Goal: Check status: Check status

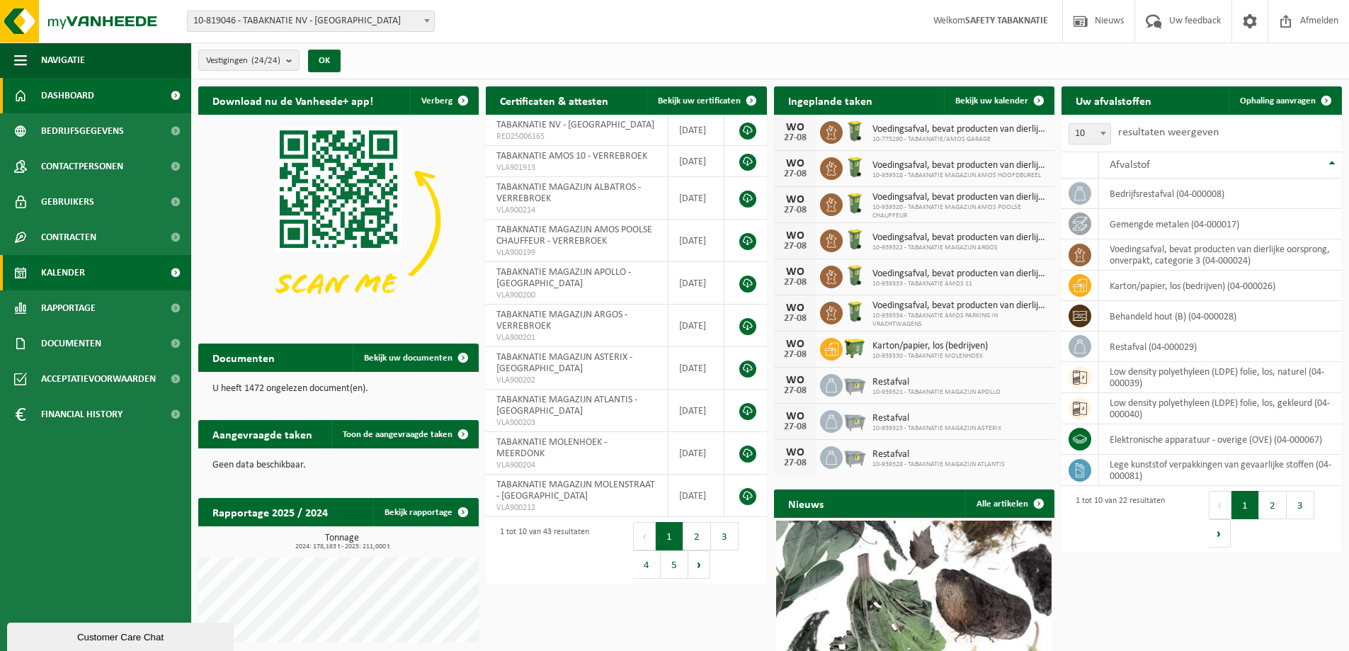
click at [101, 271] on link "Kalender" at bounding box center [95, 272] width 191 height 35
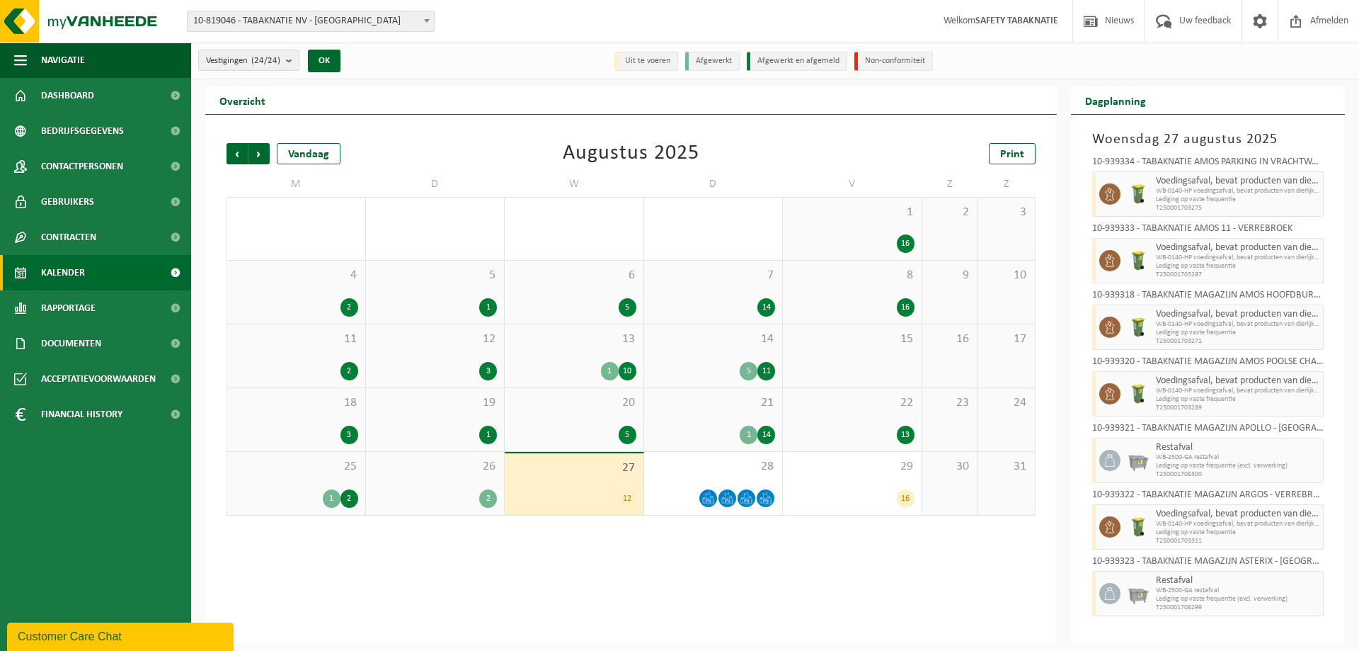
click at [868, 225] on div "1 16" at bounding box center [852, 229] width 139 height 62
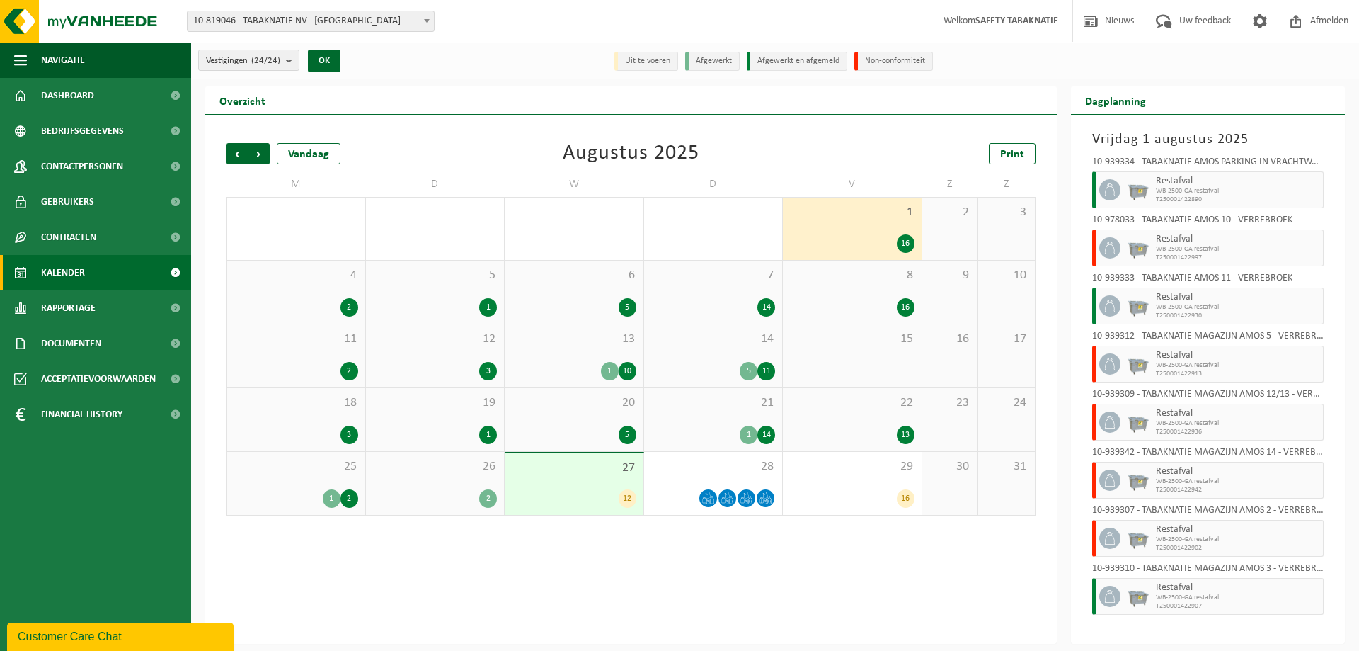
click at [868, 225] on div "1 16" at bounding box center [852, 229] width 139 height 62
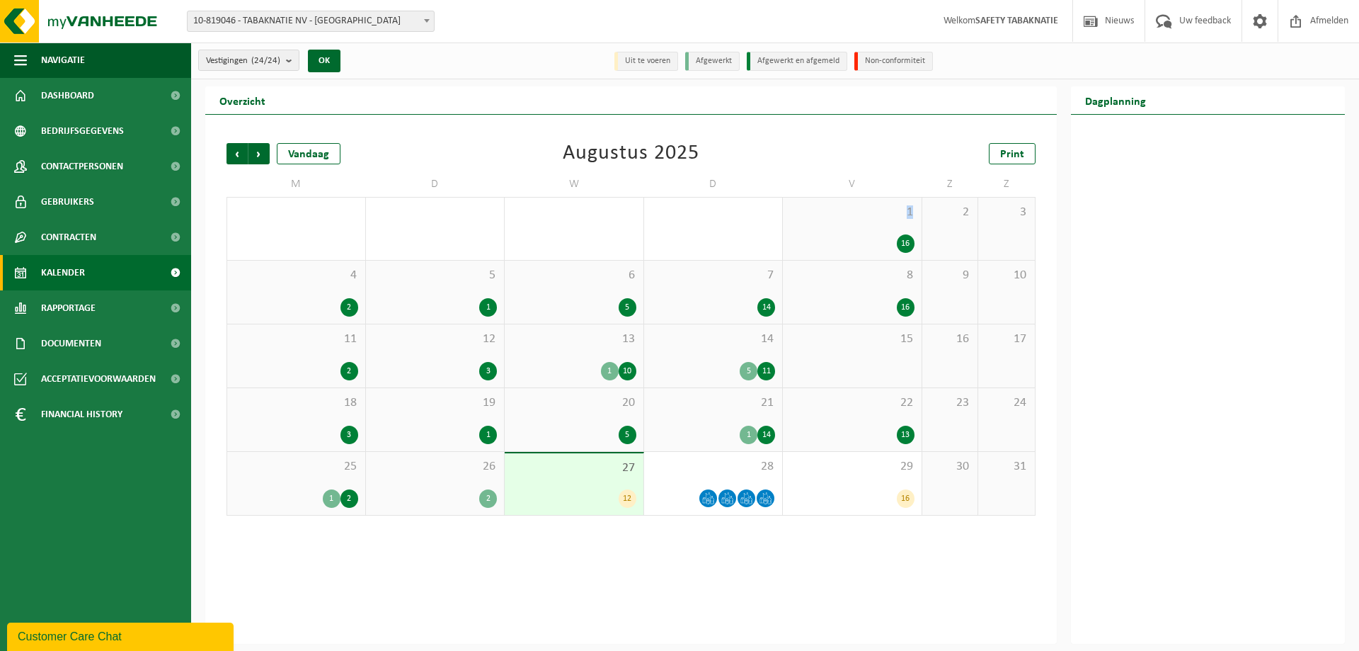
click at [868, 225] on div "1 16" at bounding box center [852, 229] width 139 height 62
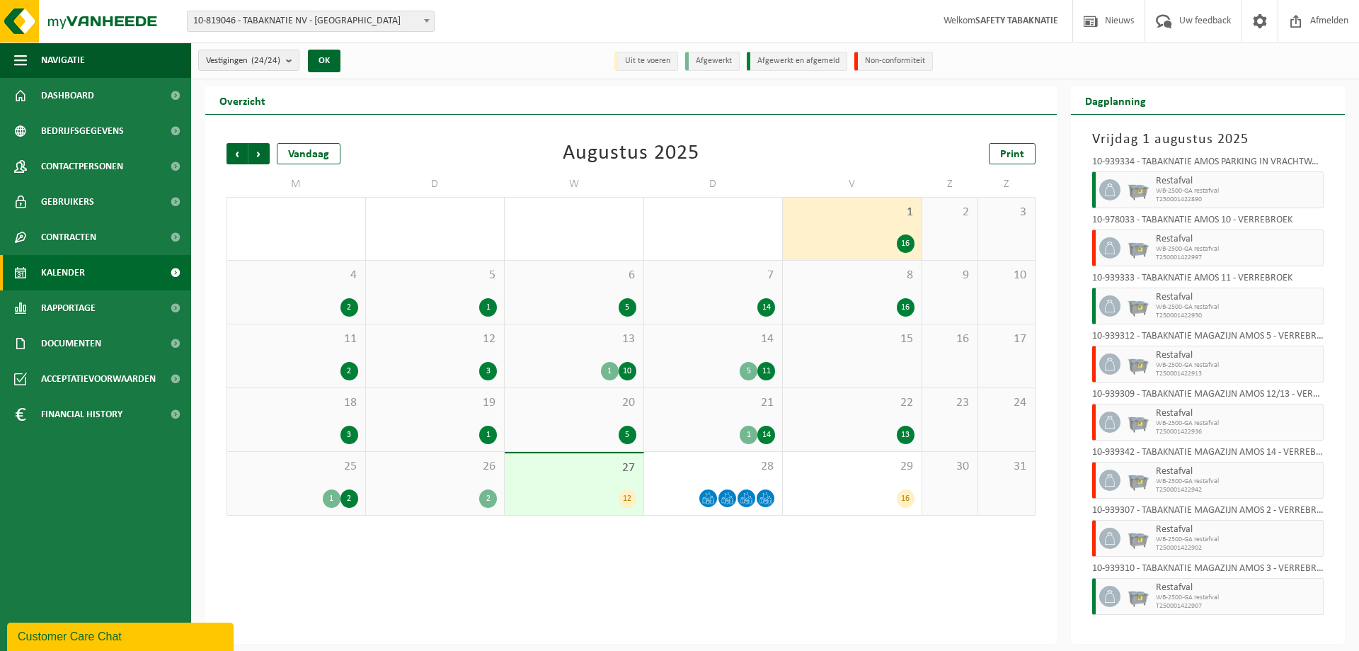
click at [881, 59] on li "Non-conformiteit" at bounding box center [893, 61] width 79 height 19
click at [881, 62] on li "Non-conformiteit" at bounding box center [893, 61] width 79 height 19
click at [869, 60] on li "Non-conformiteit" at bounding box center [893, 61] width 79 height 19
click at [885, 60] on li "Non-conformiteit" at bounding box center [893, 61] width 79 height 19
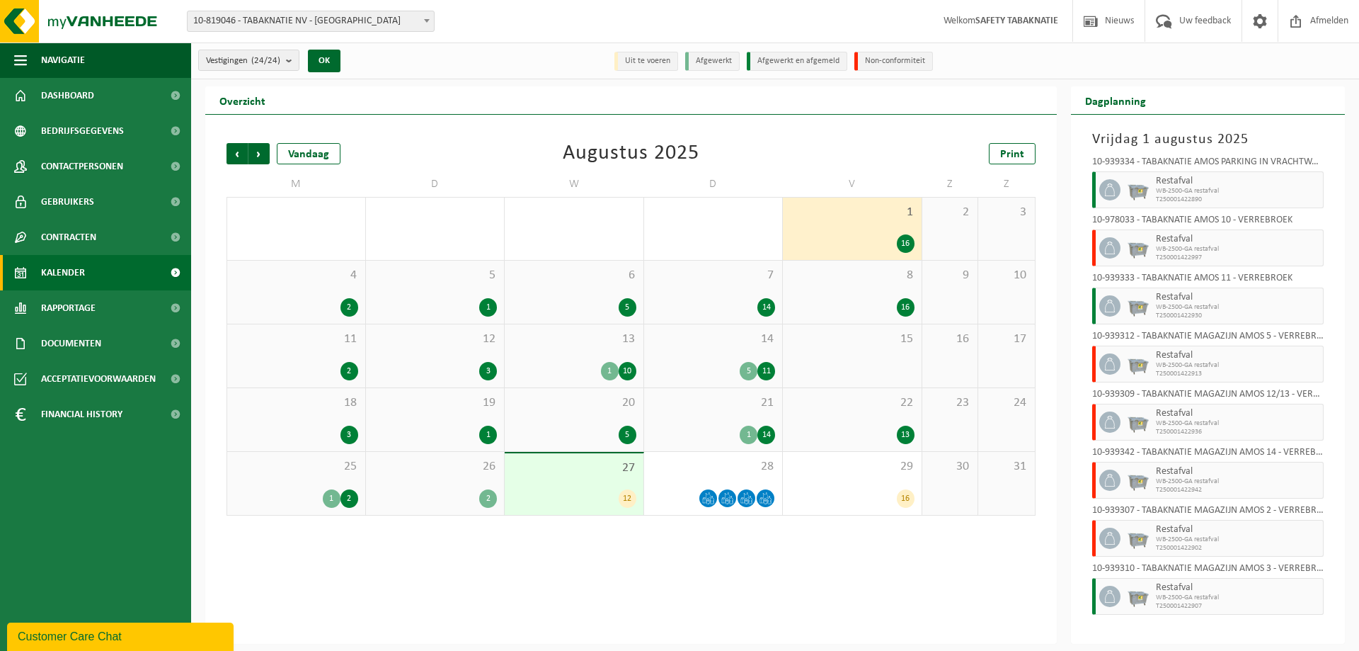
click at [907, 137] on div "Vorige Volgende Vandaag [DATE] Print M D W D V Z Z 28 1 1 29 2 30 10 31 5 1 16 …" at bounding box center [630, 329] width 823 height 401
click at [912, 64] on li "Non-conformiteit" at bounding box center [893, 61] width 79 height 19
click at [935, 127] on div "Vorige Volgende Vandaag [DATE] Print M D W D V Z Z 28 1 1 29 2 30 10 31 5 1 16 …" at bounding box center [631, 379] width 852 height 529
click at [886, 411] on div "22 13" at bounding box center [852, 419] width 139 height 63
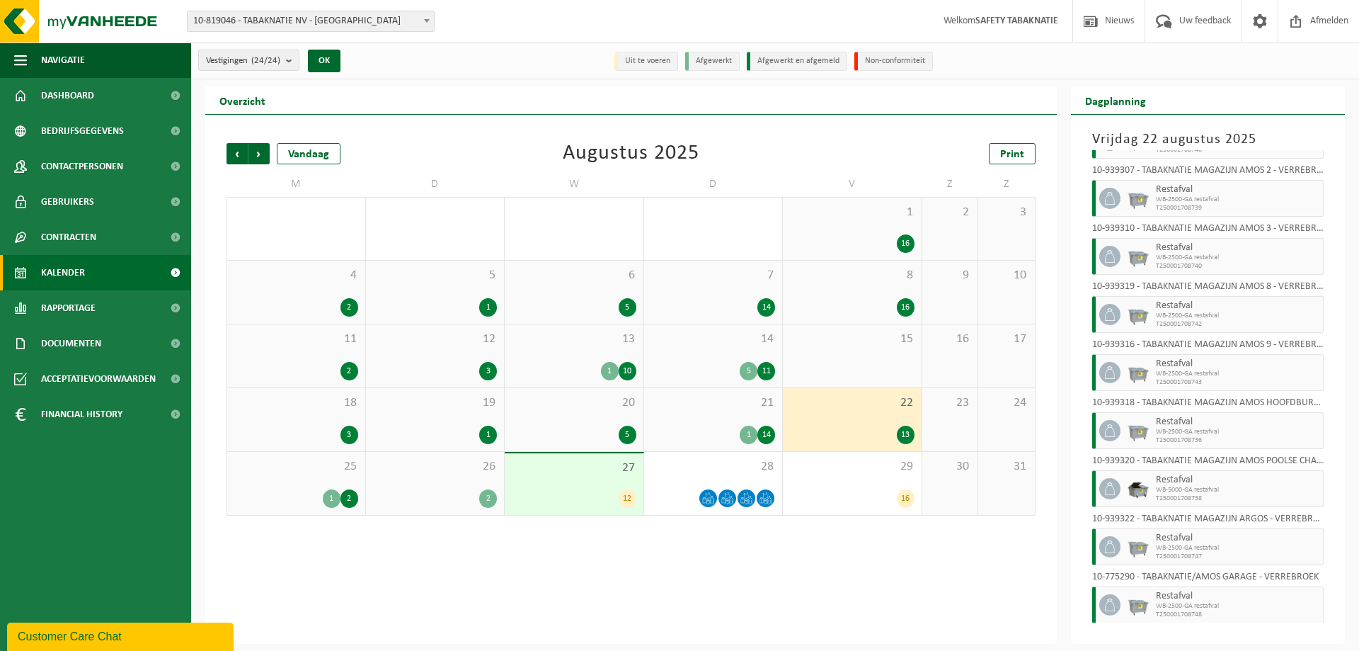
scroll to position [307, 0]
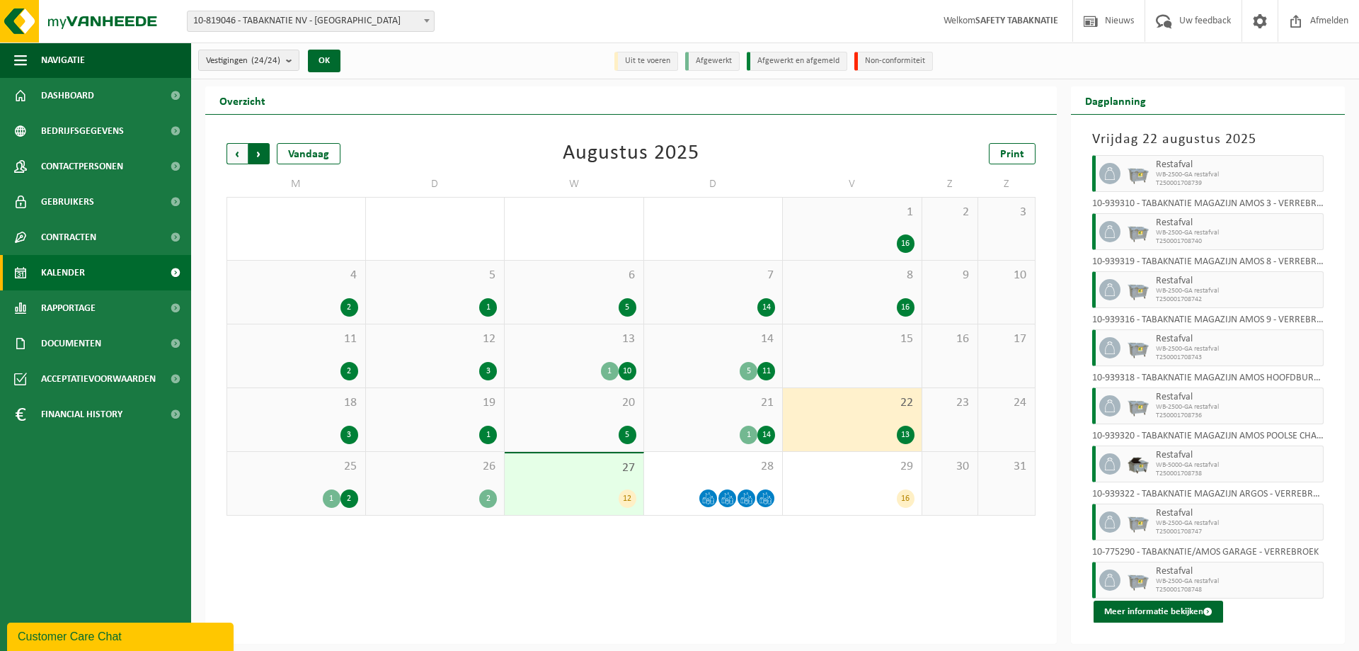
click at [236, 153] on span "Vorige" at bounding box center [237, 153] width 21 height 21
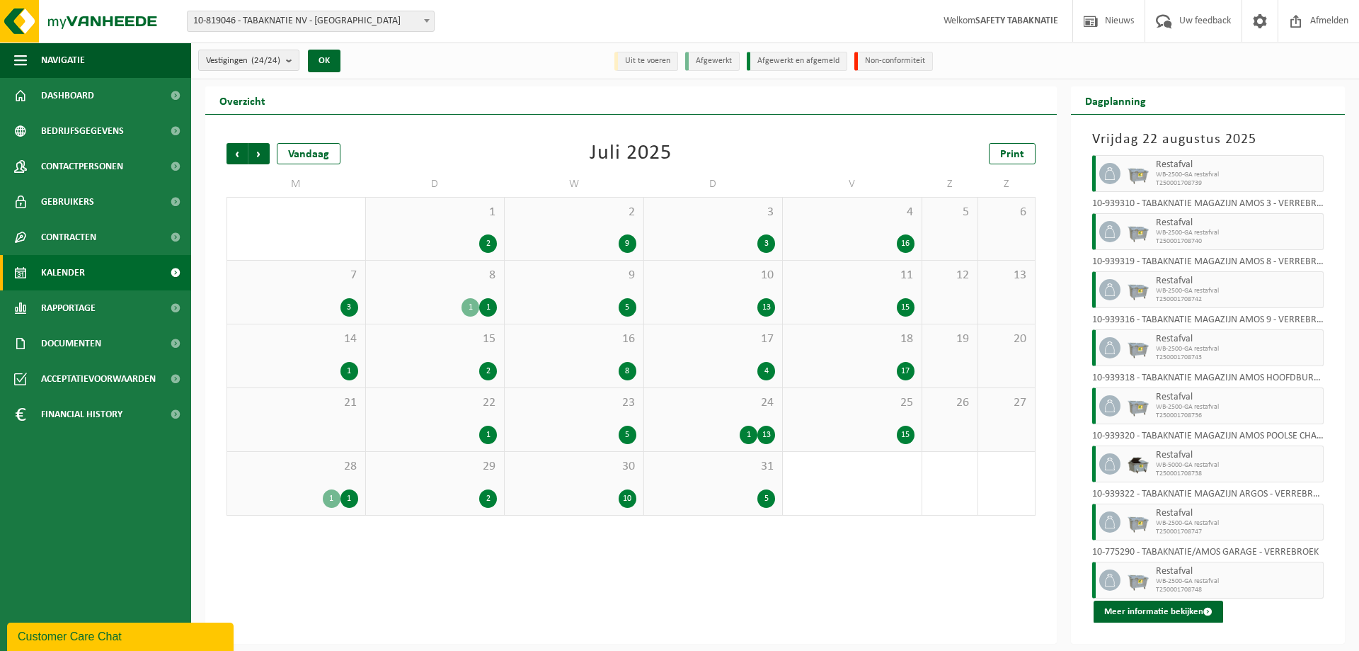
click at [709, 225] on div "3 3" at bounding box center [713, 229] width 139 height 62
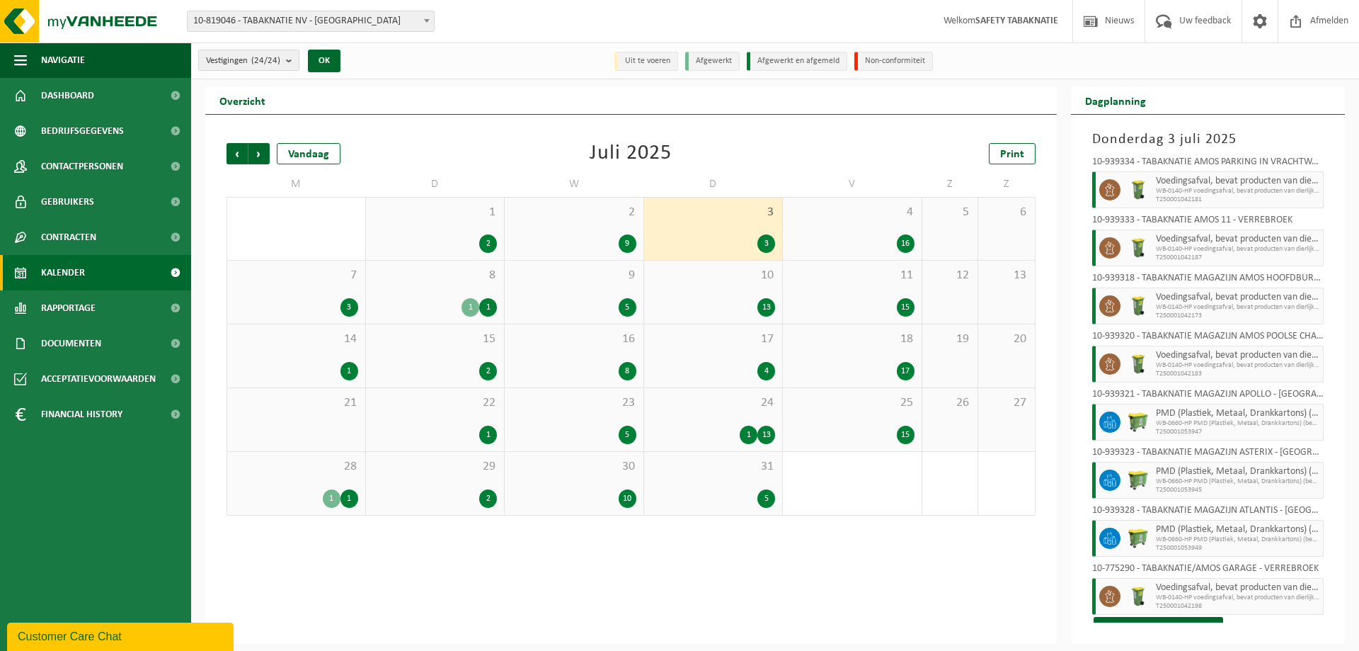
click at [887, 57] on li "Non-conformiteit" at bounding box center [893, 61] width 79 height 19
click at [575, 240] on div "9" at bounding box center [574, 243] width 125 height 18
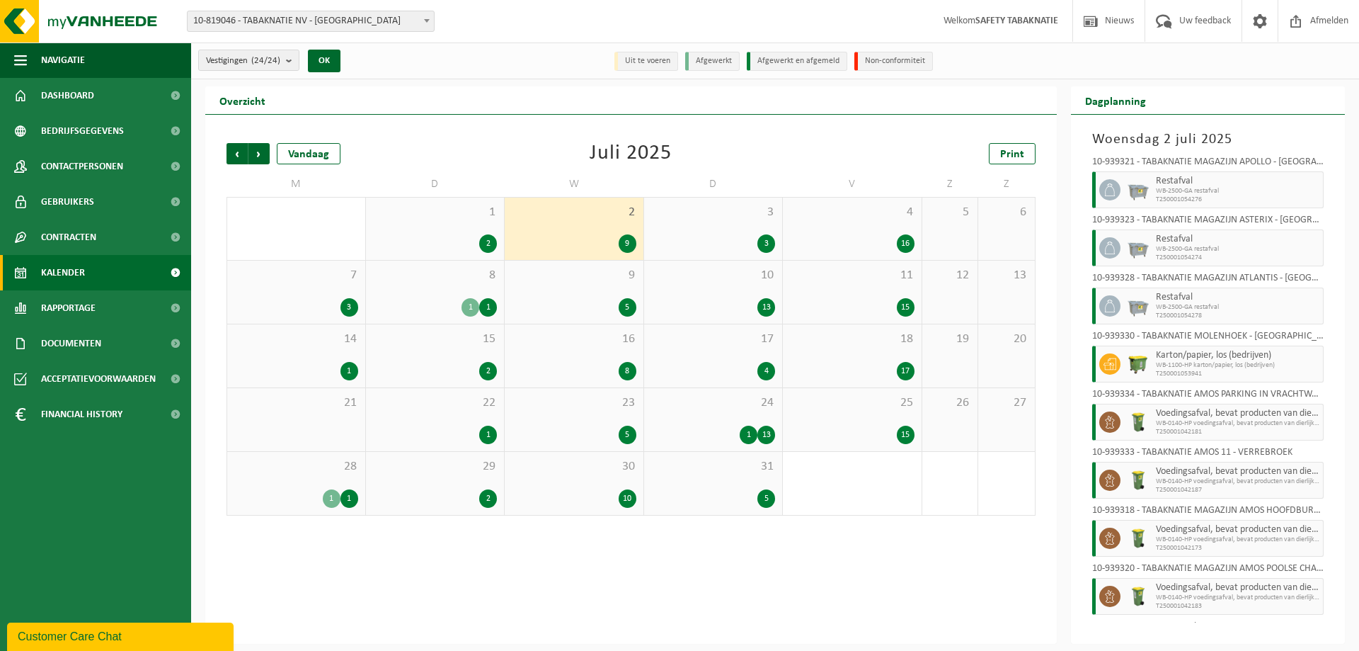
click at [452, 230] on div "1 2" at bounding box center [435, 229] width 139 height 62
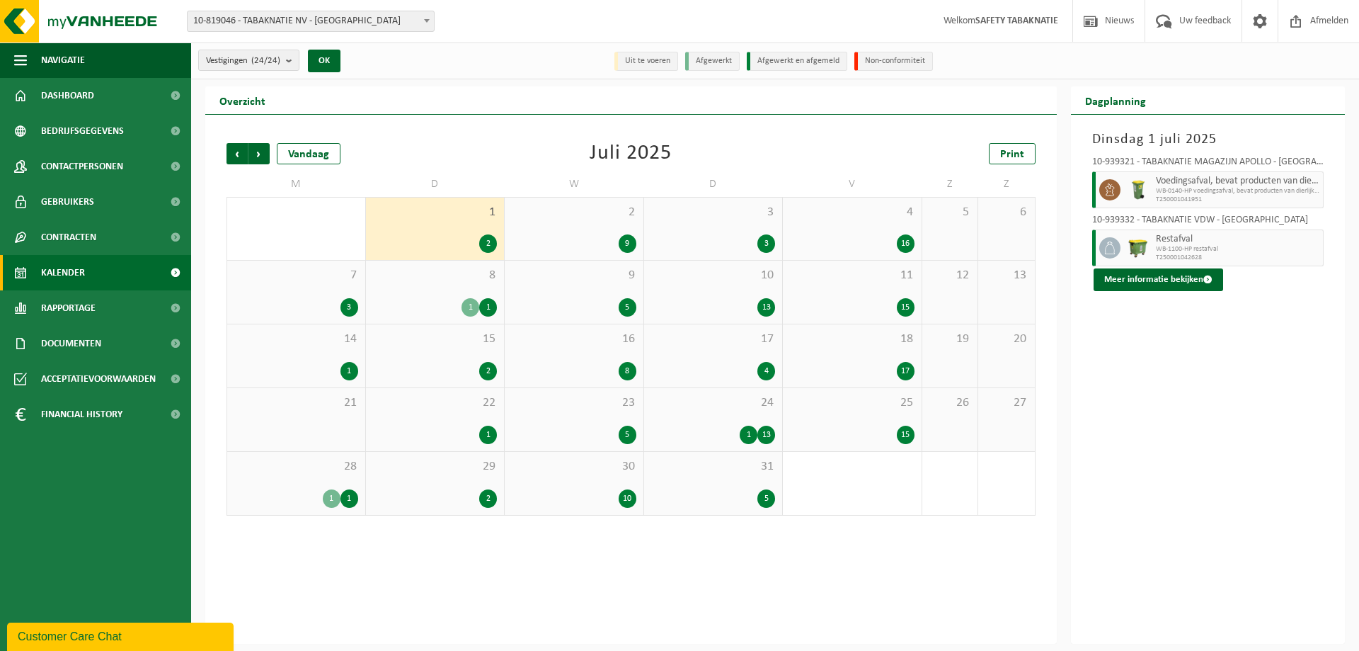
click at [871, 229] on div "4 16" at bounding box center [852, 229] width 139 height 62
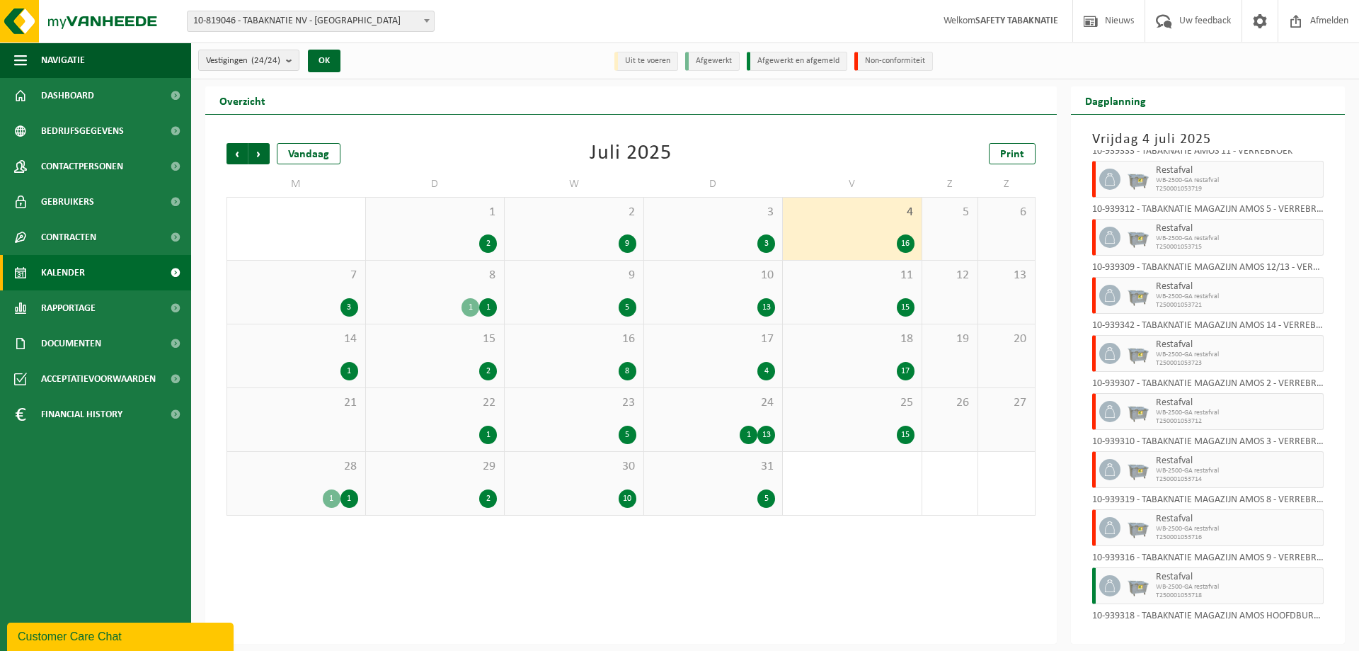
scroll to position [0, 0]
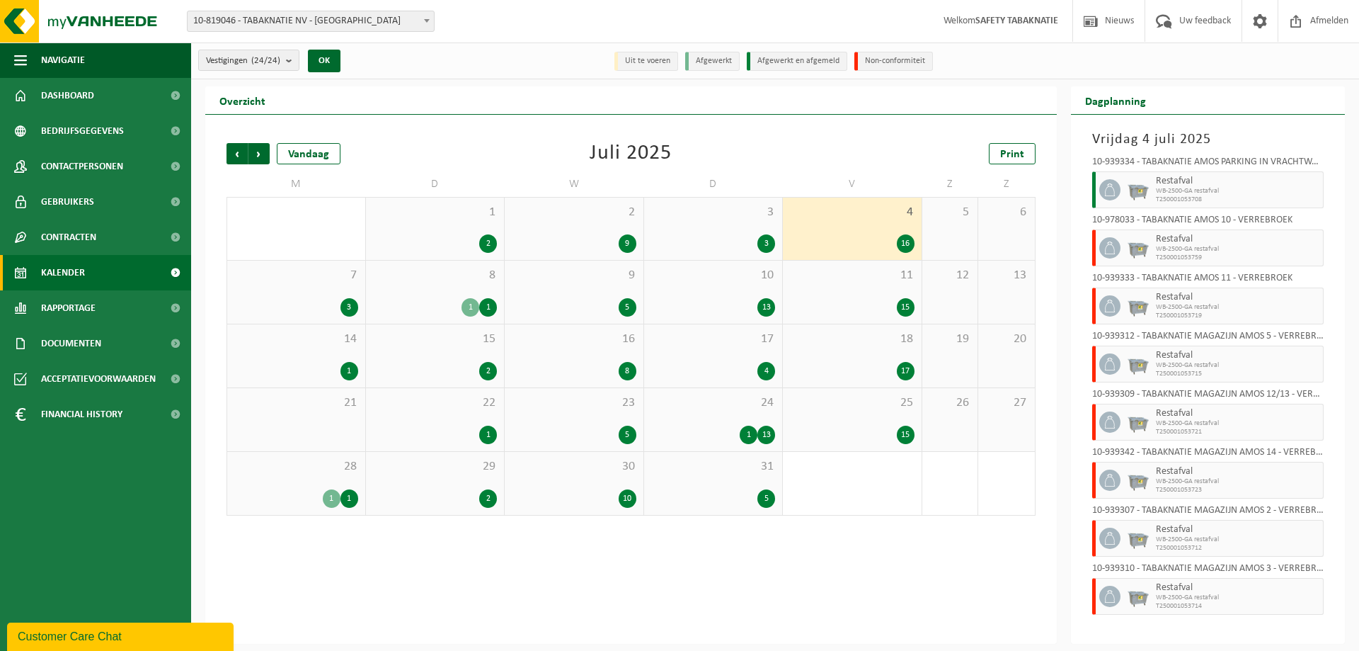
click at [841, 296] on div "11 15" at bounding box center [852, 292] width 139 height 63
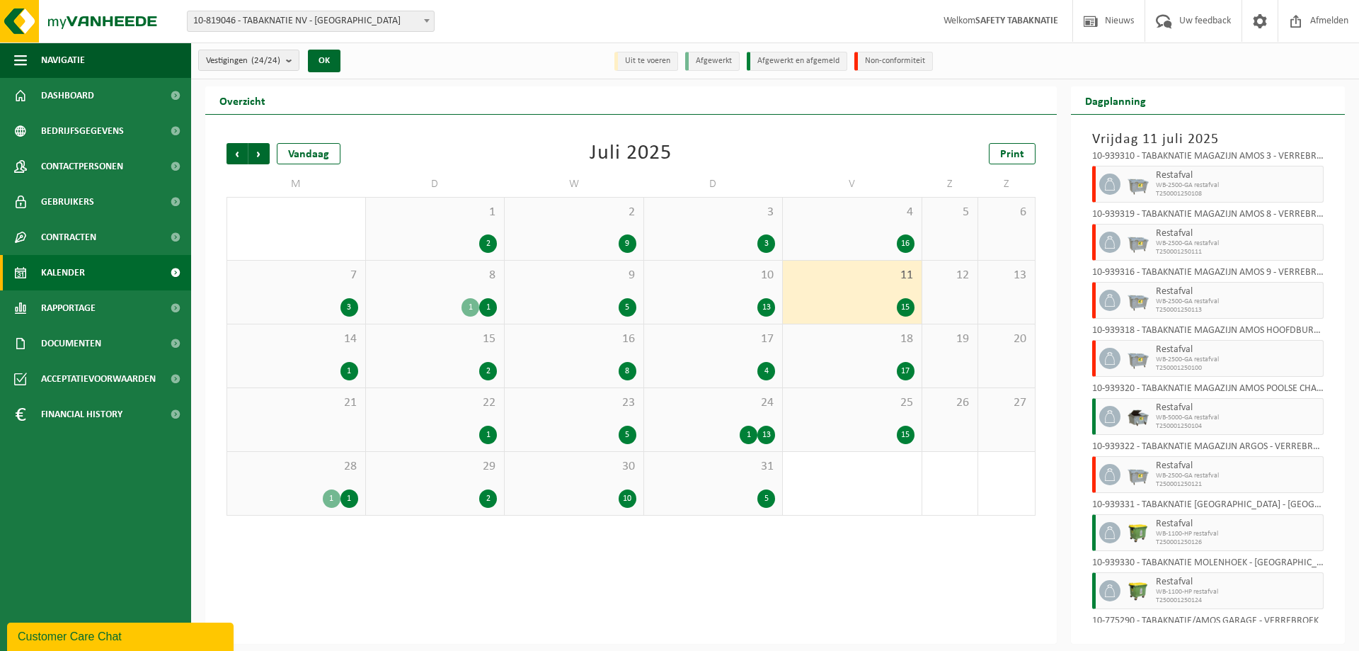
scroll to position [423, 0]
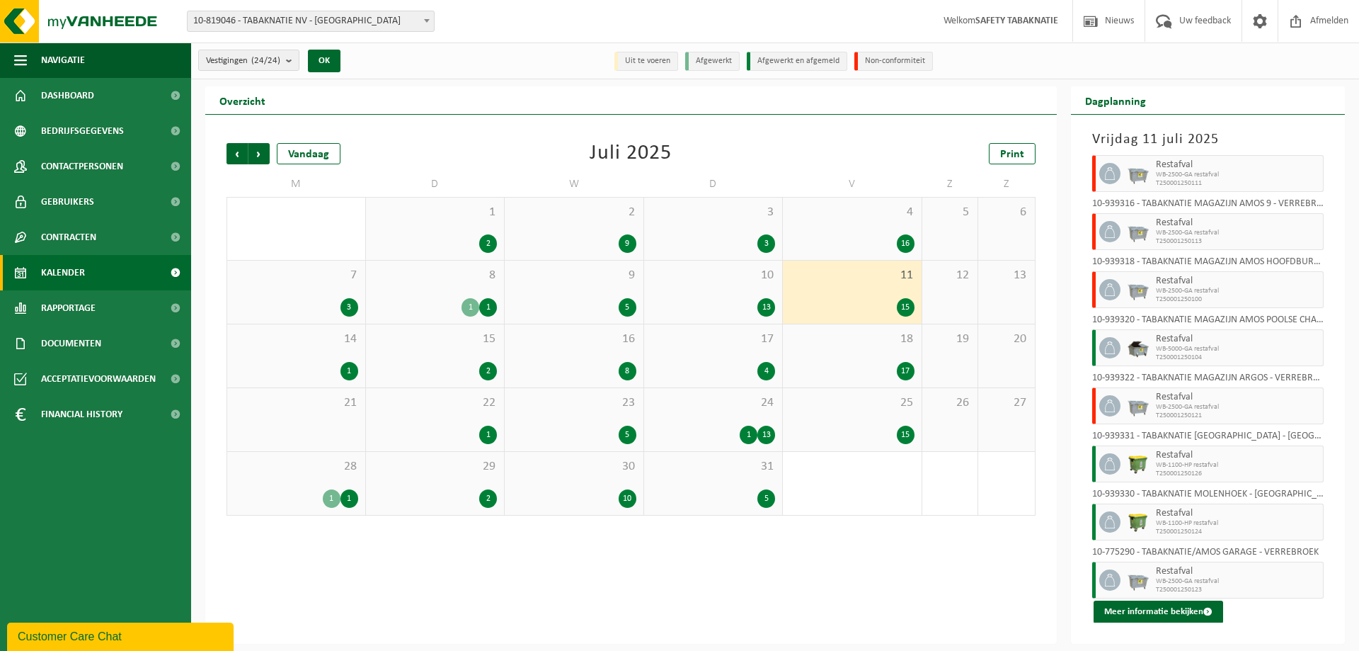
click at [867, 346] on div "18 17" at bounding box center [852, 355] width 139 height 63
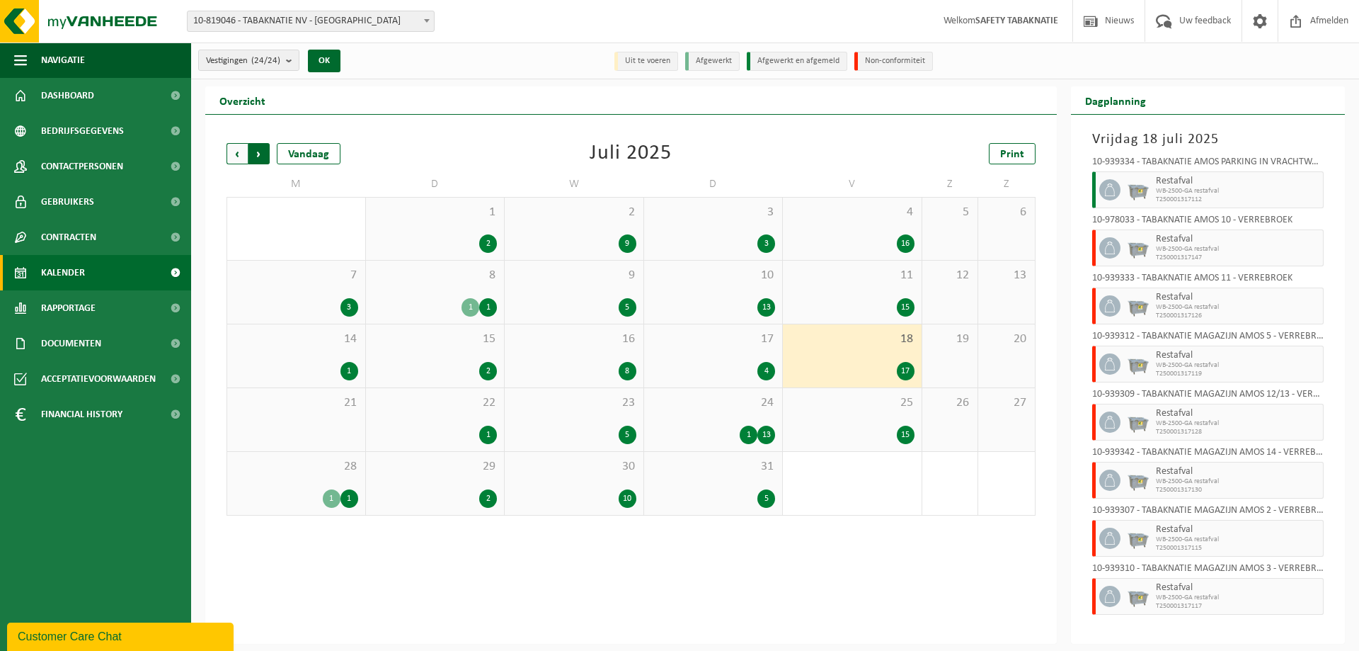
click at [237, 151] on span "Vorige" at bounding box center [237, 153] width 21 height 21
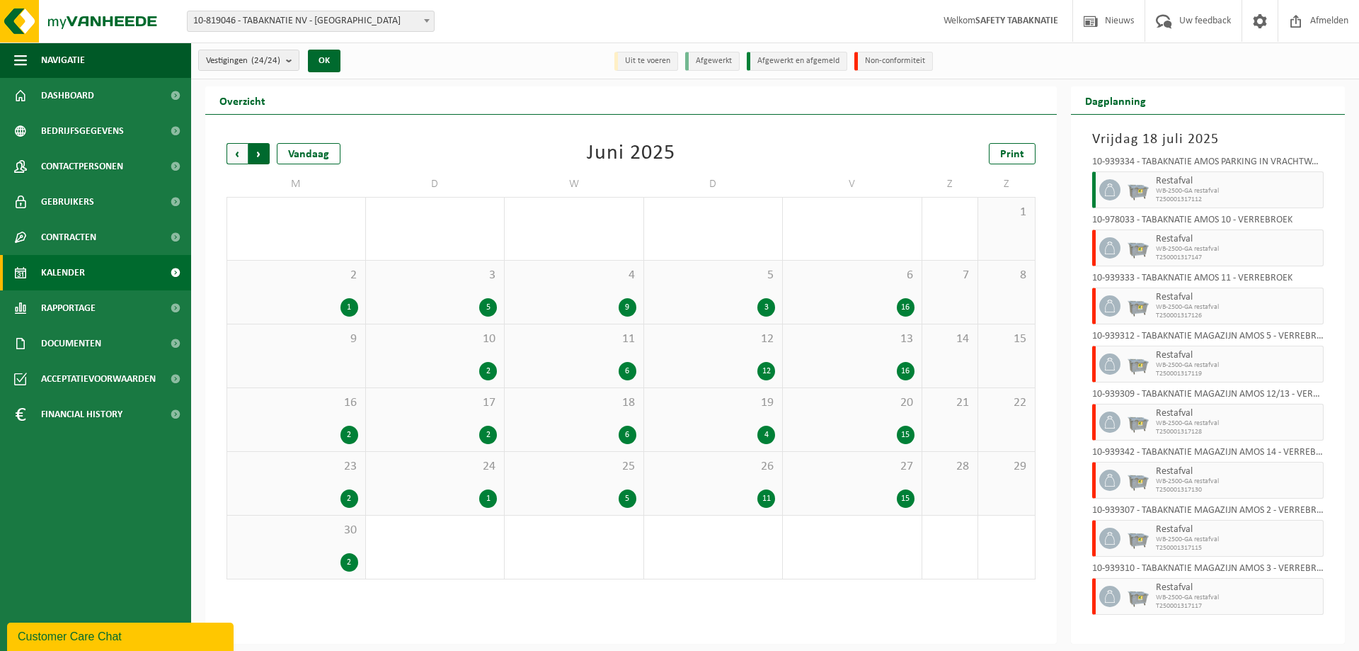
click at [239, 153] on span "Vorige" at bounding box center [237, 153] width 21 height 21
click at [896, 55] on li "Non-conformiteit" at bounding box center [893, 61] width 79 height 19
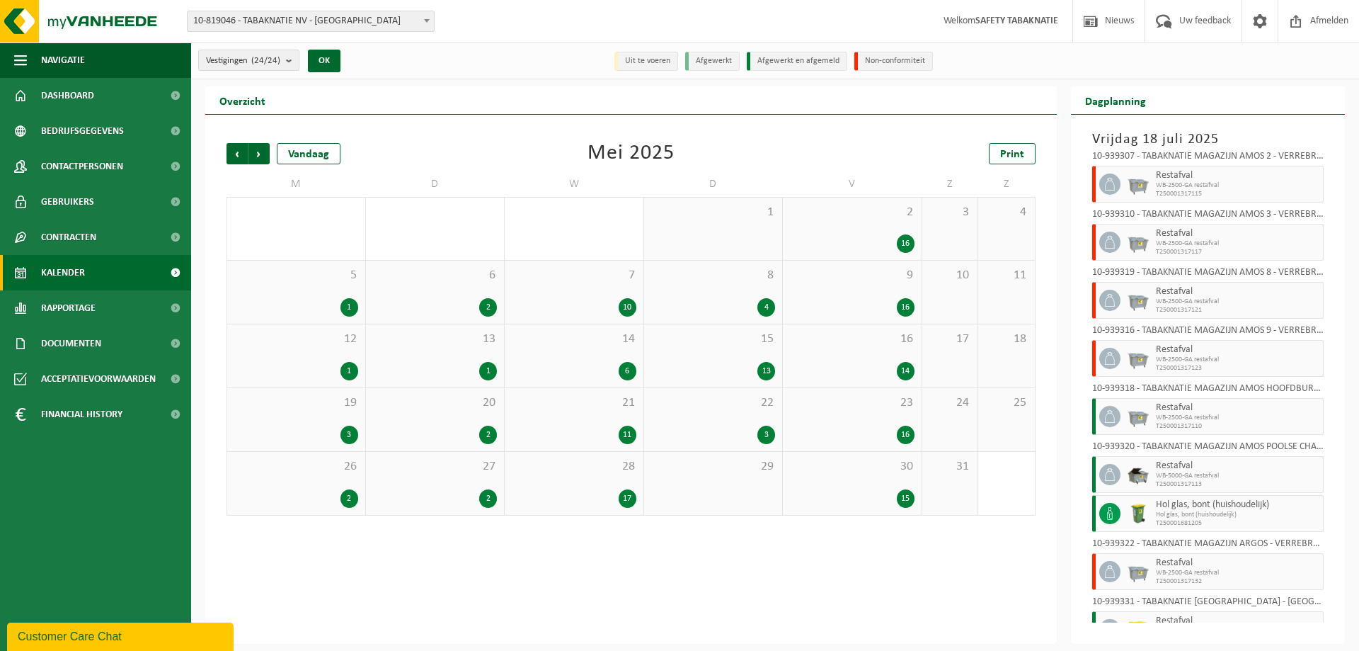
scroll to position [520, 0]
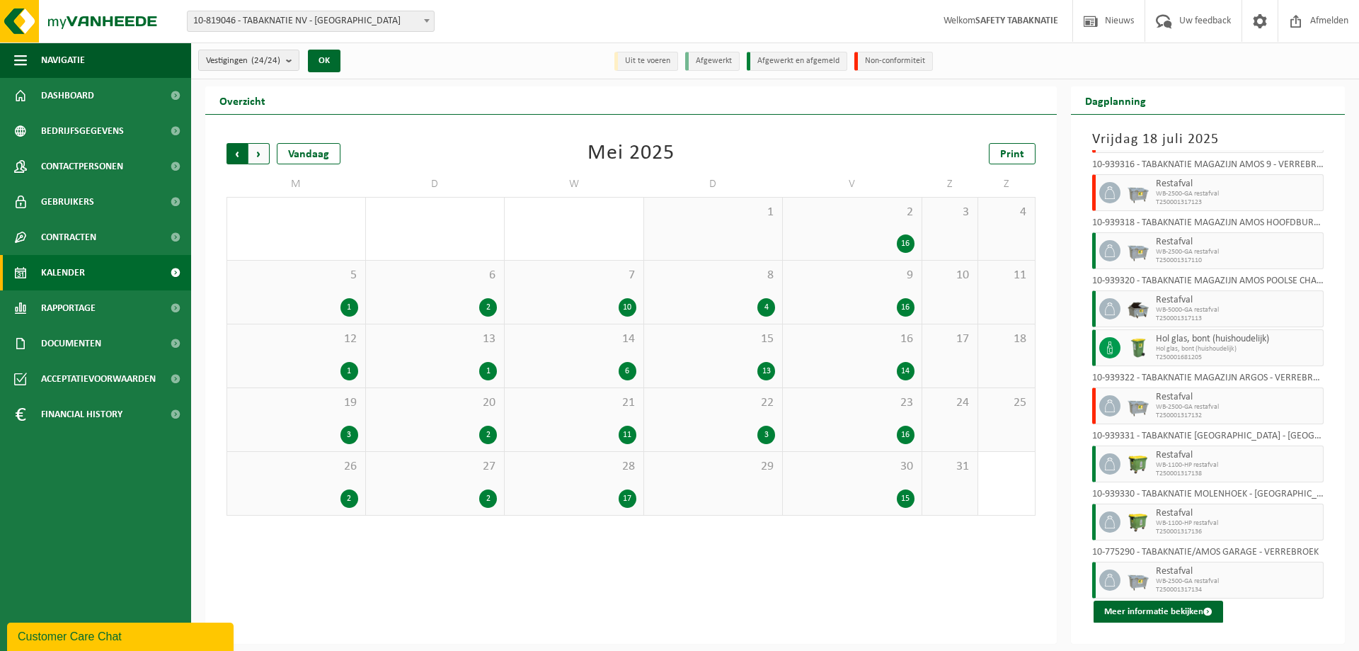
click at [255, 151] on span "Volgende" at bounding box center [258, 153] width 21 height 21
click at [238, 151] on span "Vorige" at bounding box center [237, 153] width 21 height 21
click at [259, 154] on span "Volgende" at bounding box center [258, 153] width 21 height 21
click at [237, 154] on span "Vorige" at bounding box center [237, 153] width 21 height 21
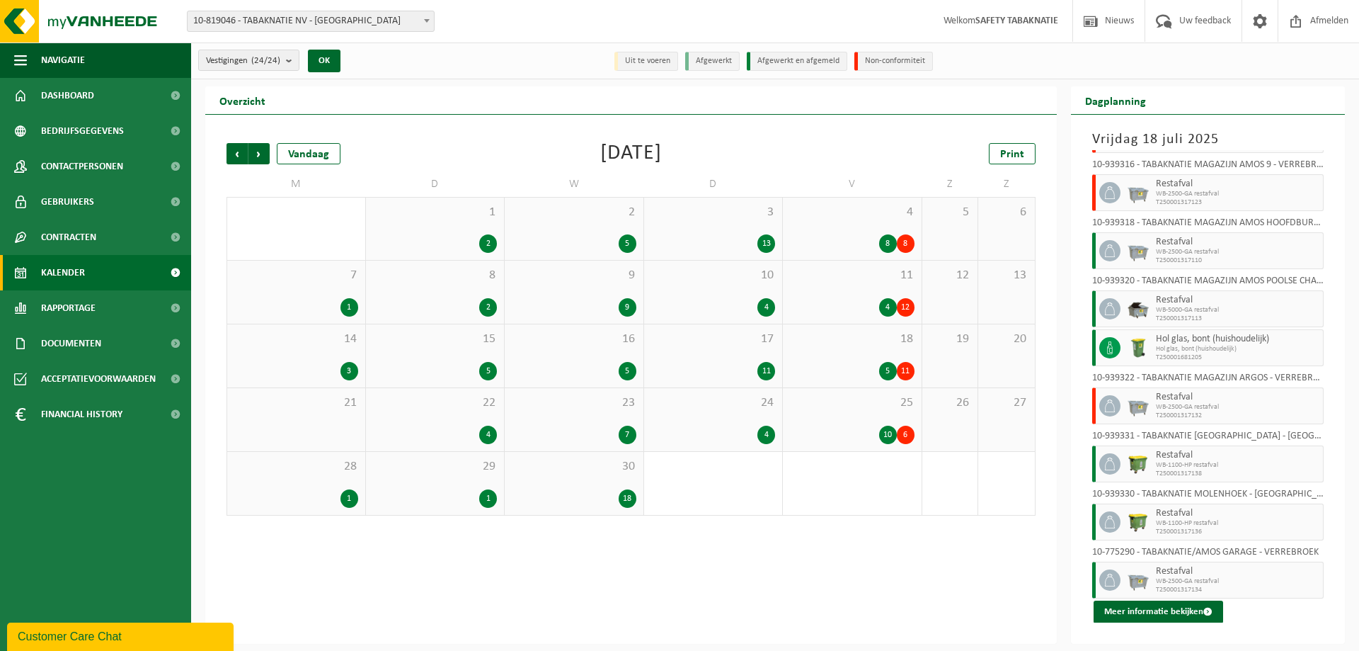
click at [237, 154] on span "Vorige" at bounding box center [237, 153] width 21 height 21
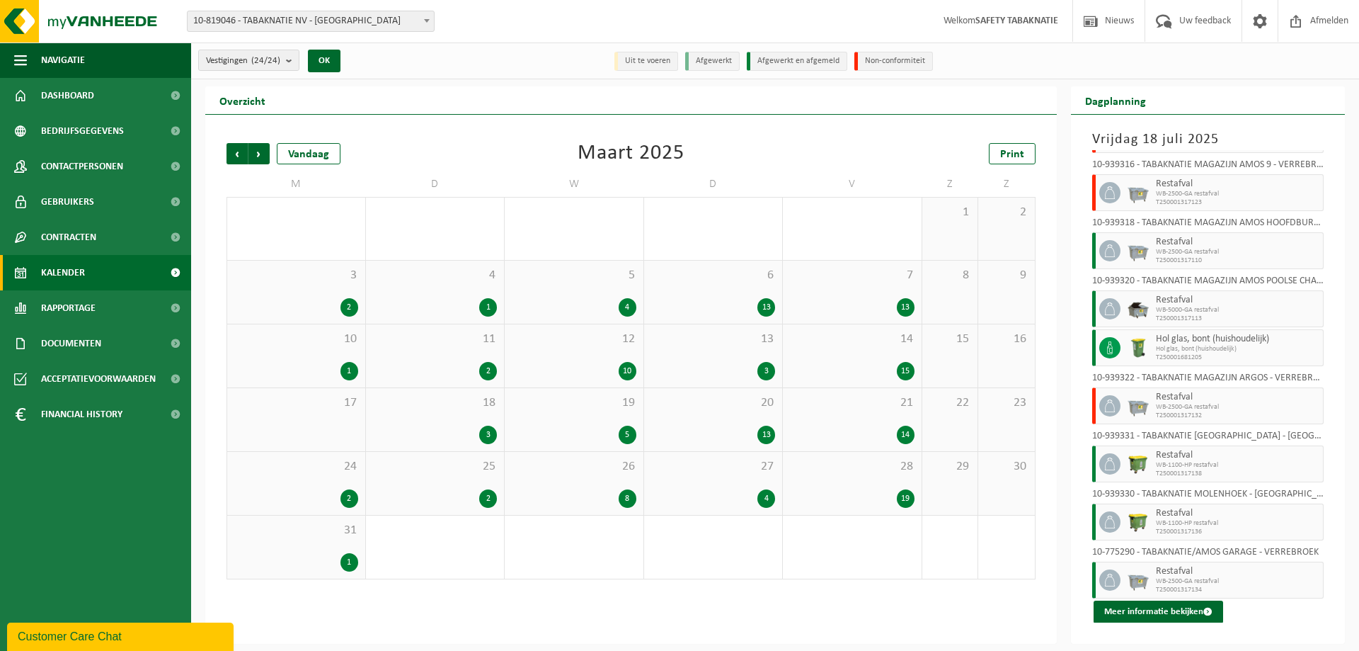
click at [237, 154] on span "Vorige" at bounding box center [237, 153] width 21 height 21
click at [883, 231] on div "3 15" at bounding box center [852, 229] width 139 height 62
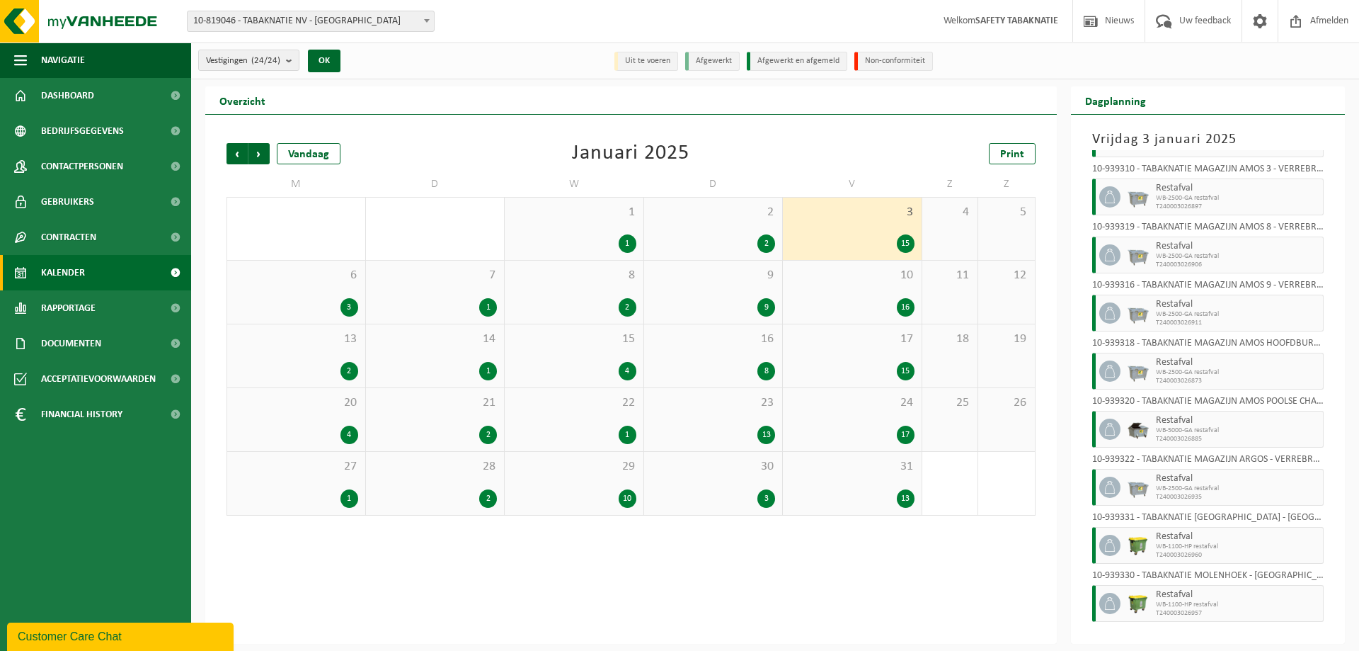
scroll to position [423, 0]
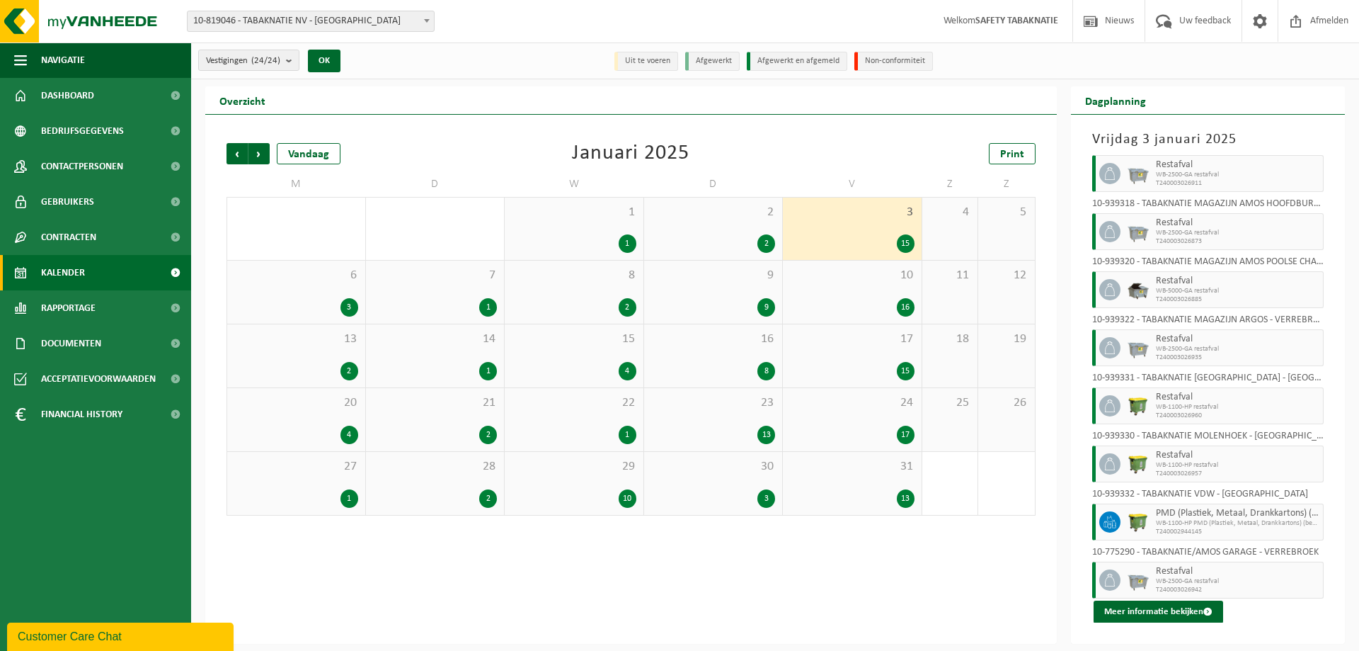
click at [847, 291] on div "10 16" at bounding box center [852, 292] width 139 height 63
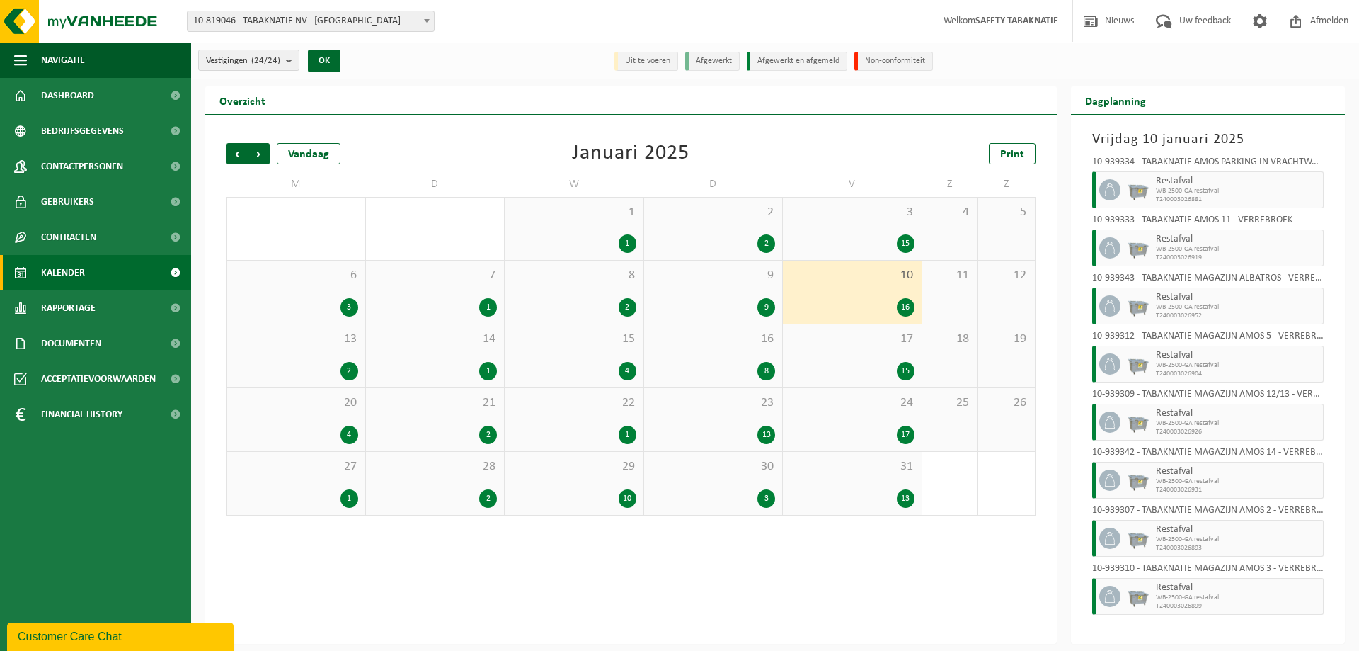
scroll to position [481, 0]
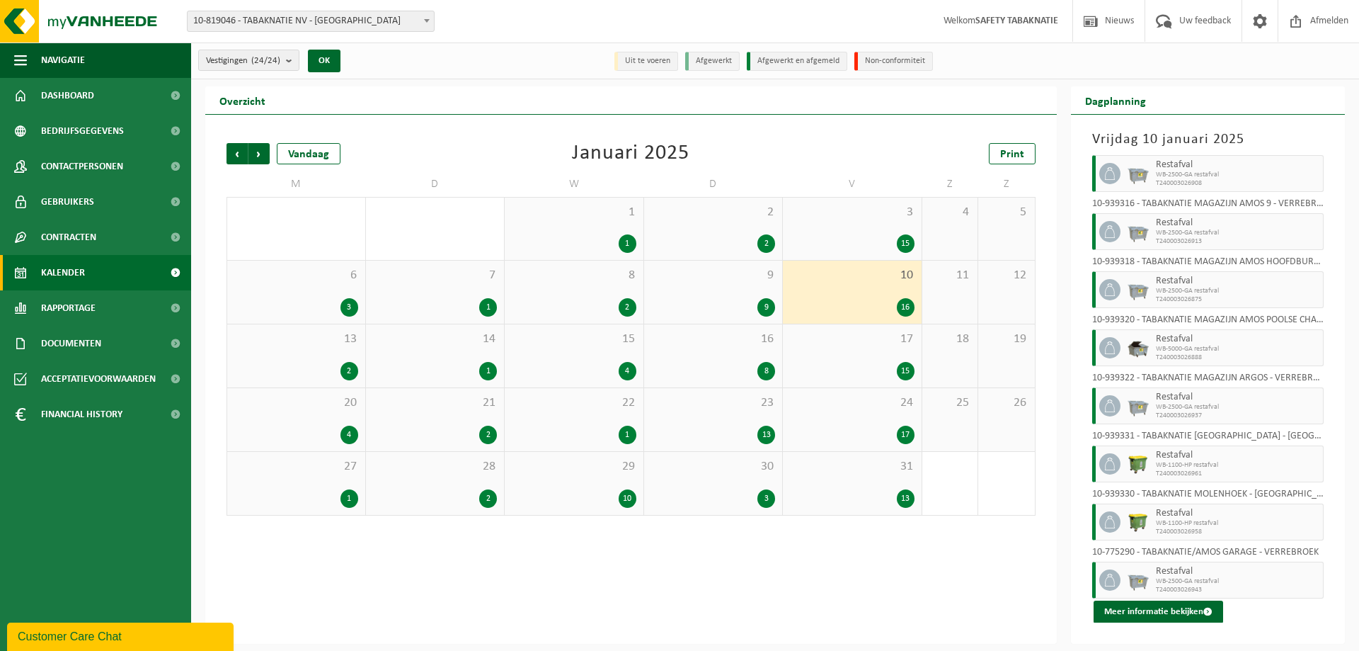
click at [857, 354] on div "17 15" at bounding box center [852, 355] width 139 height 63
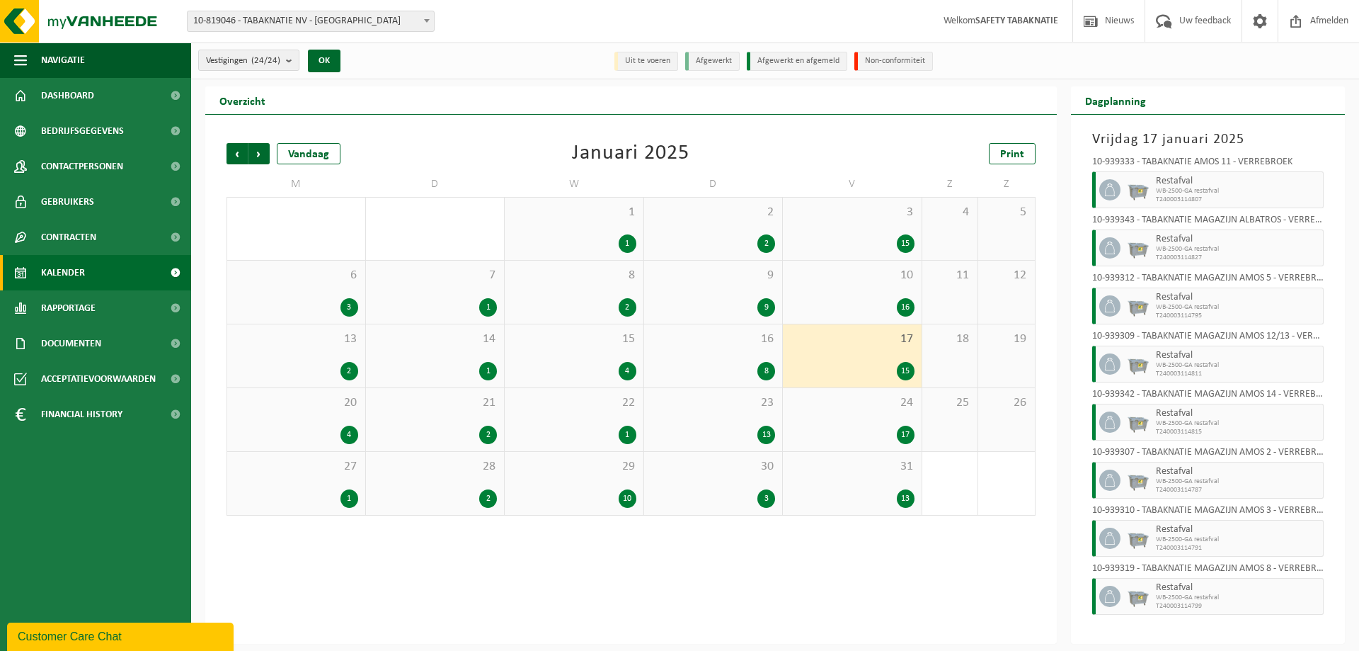
scroll to position [423, 0]
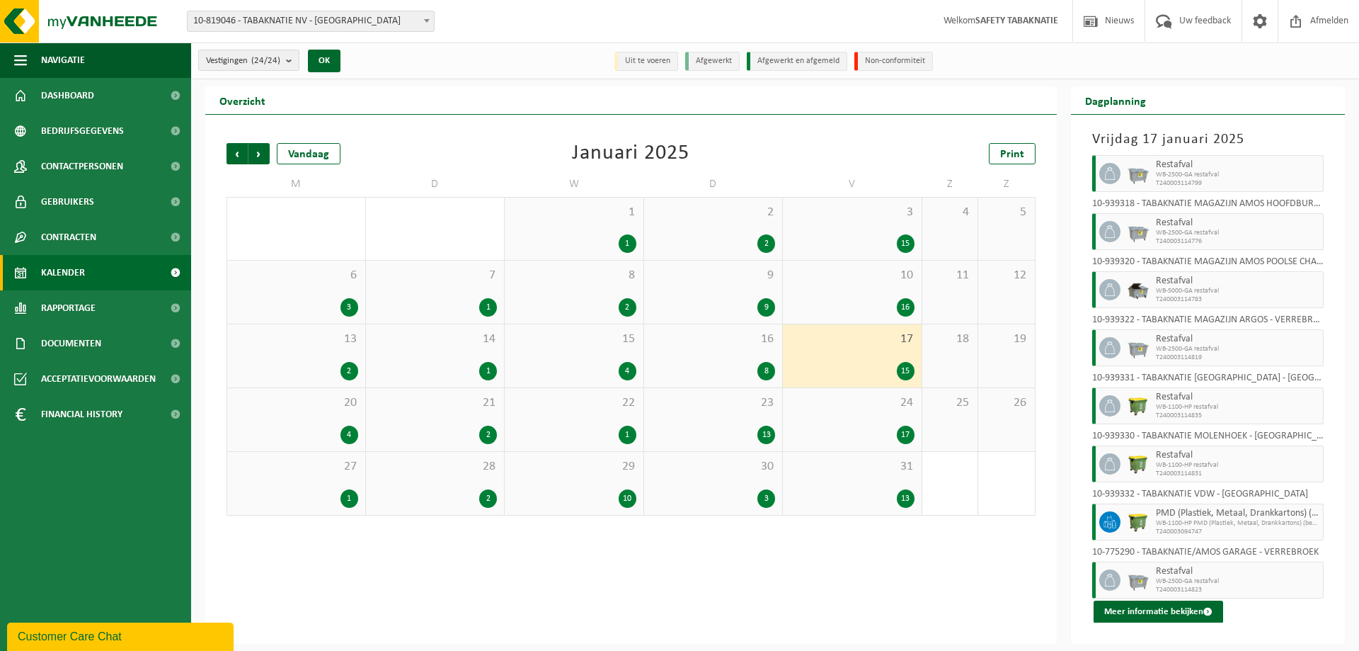
click at [845, 404] on span "24" at bounding box center [852, 403] width 125 height 16
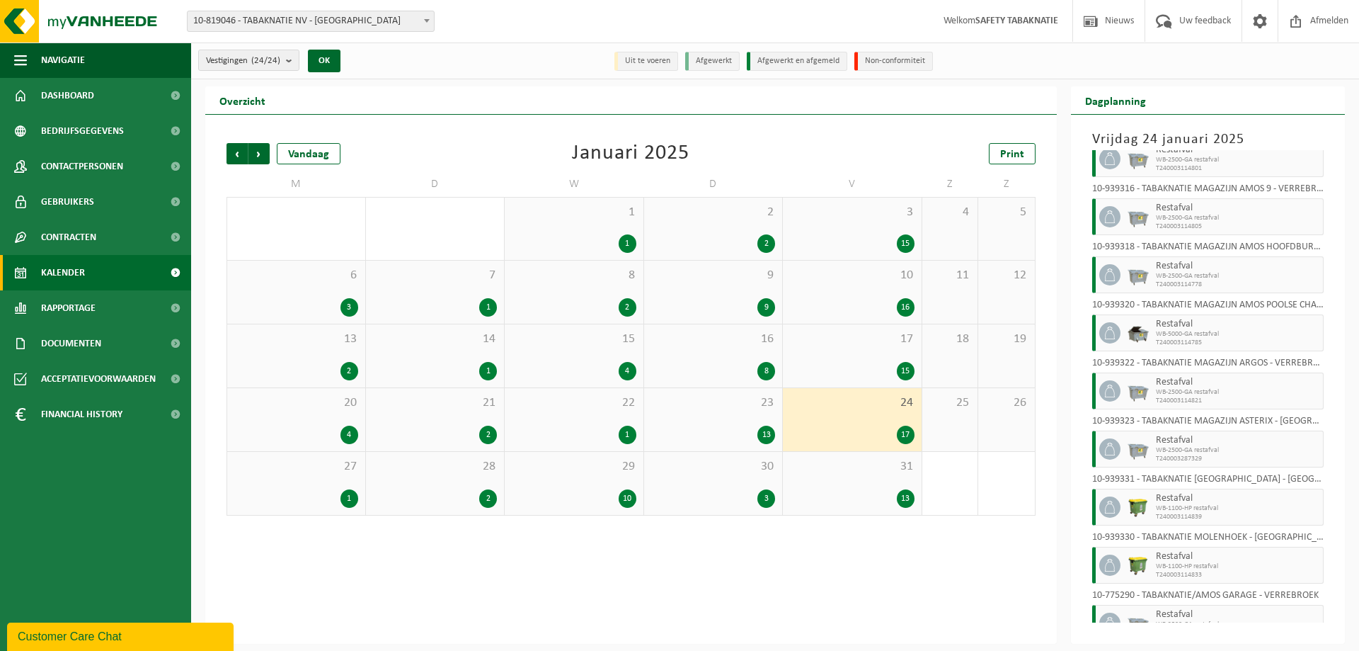
scroll to position [539, 0]
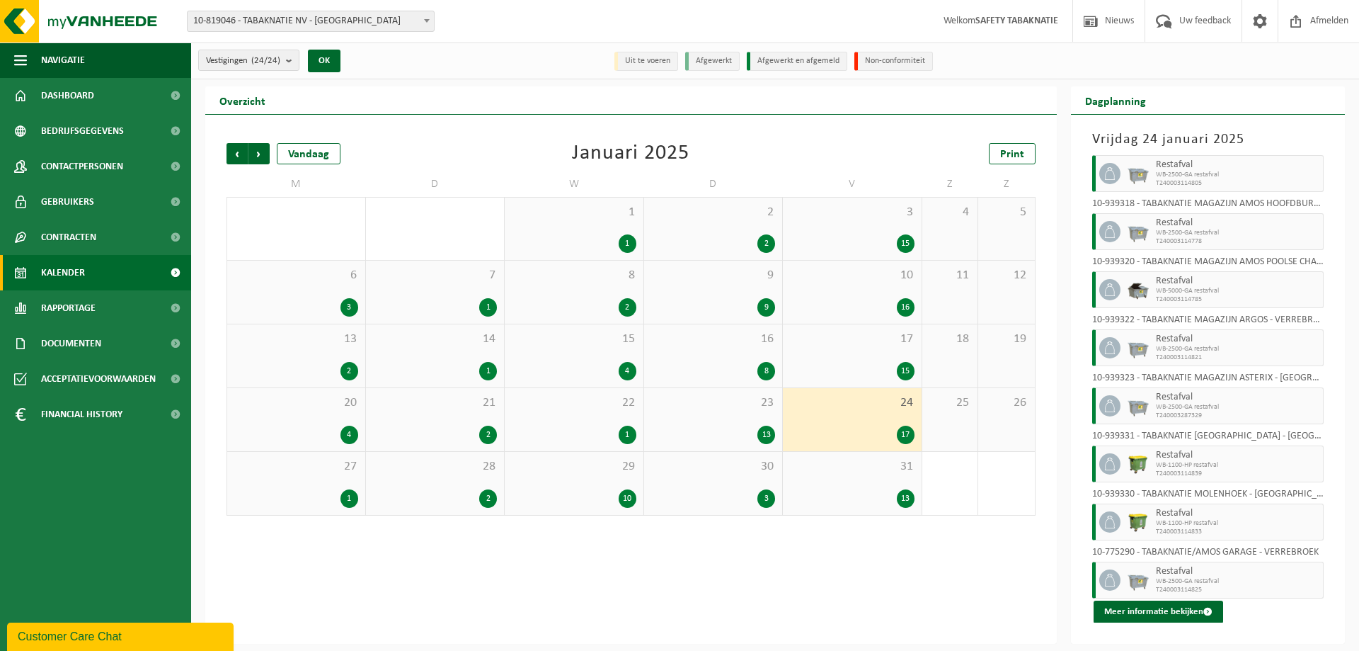
click at [865, 497] on div "13" at bounding box center [852, 498] width 125 height 18
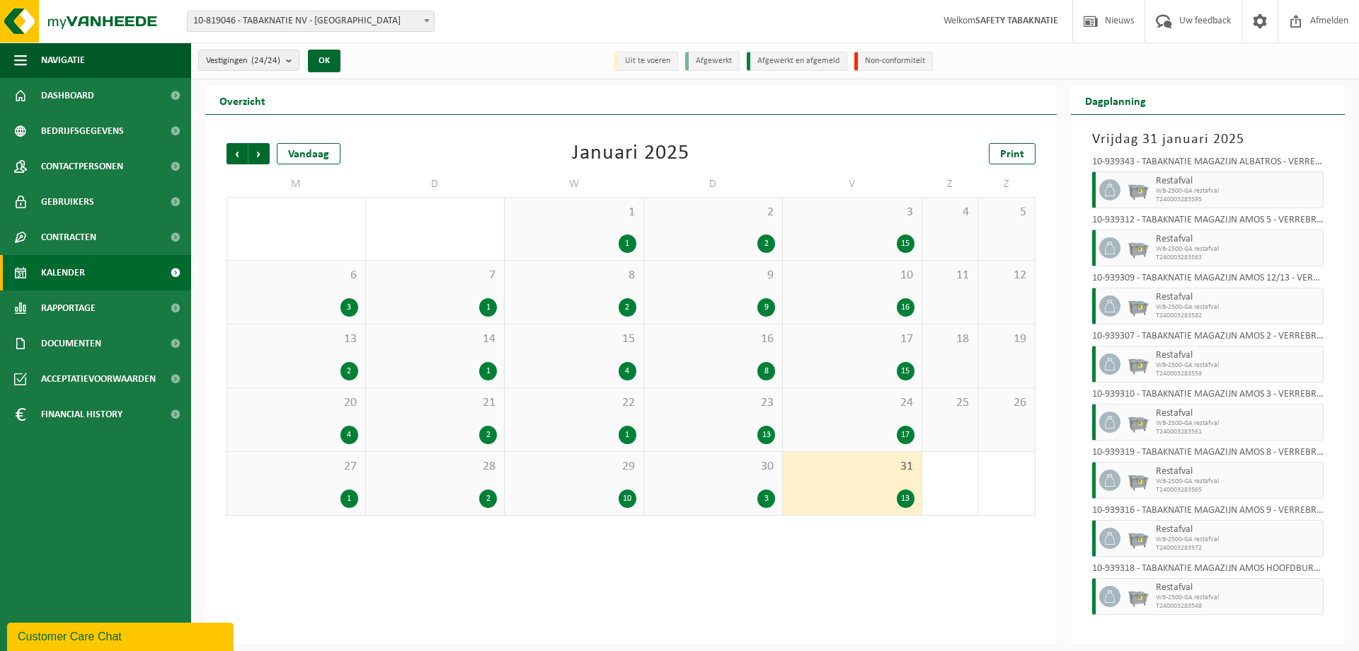
scroll to position [287, 0]
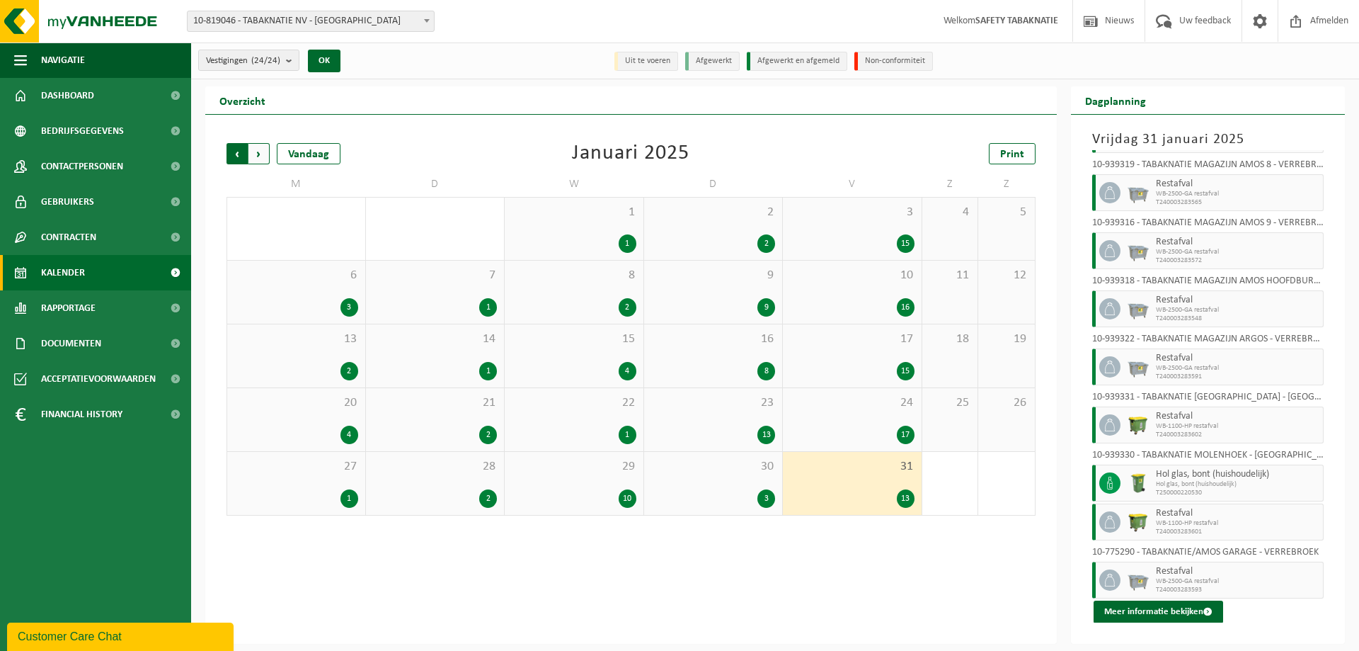
click at [261, 155] on span "Volgende" at bounding box center [258, 153] width 21 height 21
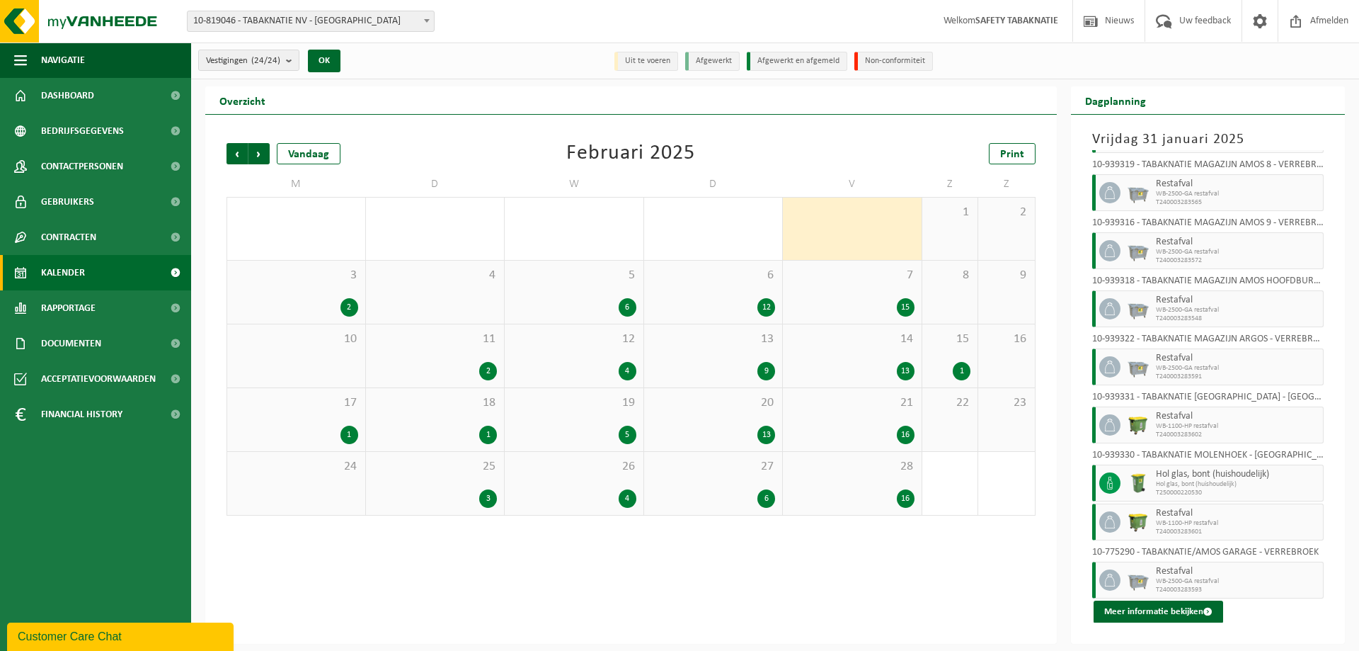
click at [855, 280] on span "7" at bounding box center [852, 276] width 125 height 16
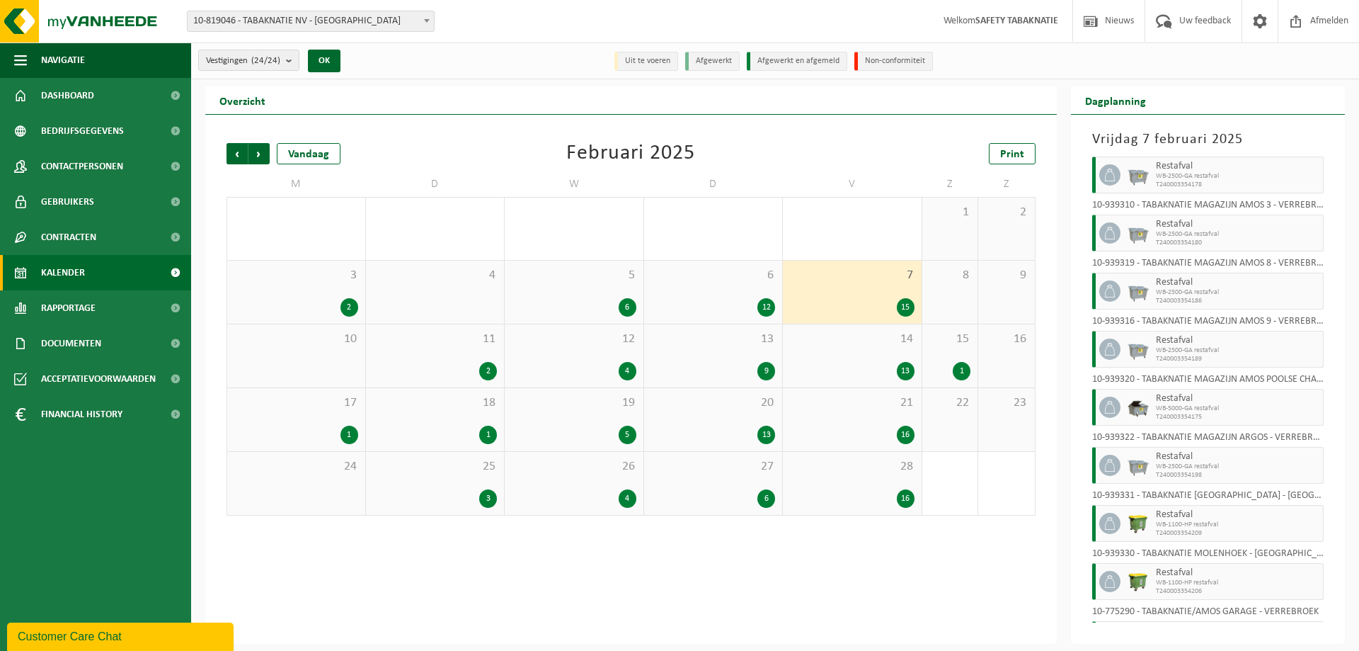
scroll to position [423, 0]
click at [846, 362] on div "13" at bounding box center [852, 371] width 125 height 18
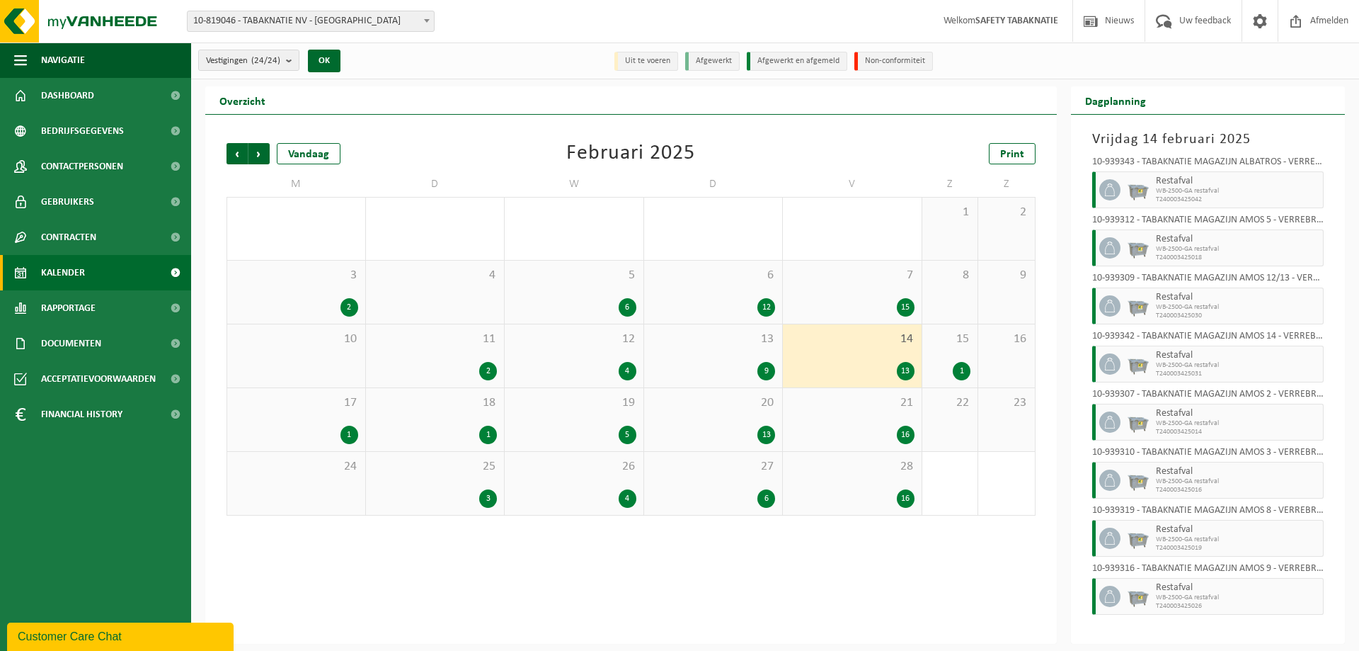
scroll to position [307, 0]
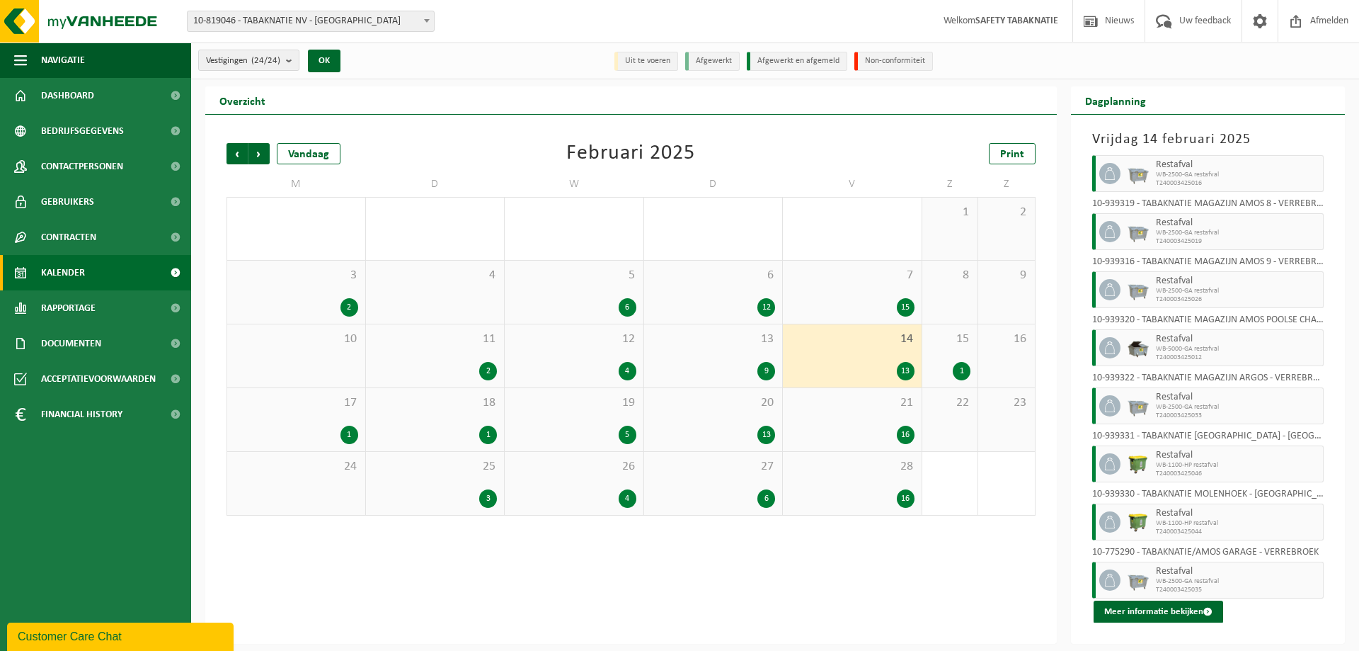
click at [865, 427] on div "16" at bounding box center [852, 434] width 125 height 18
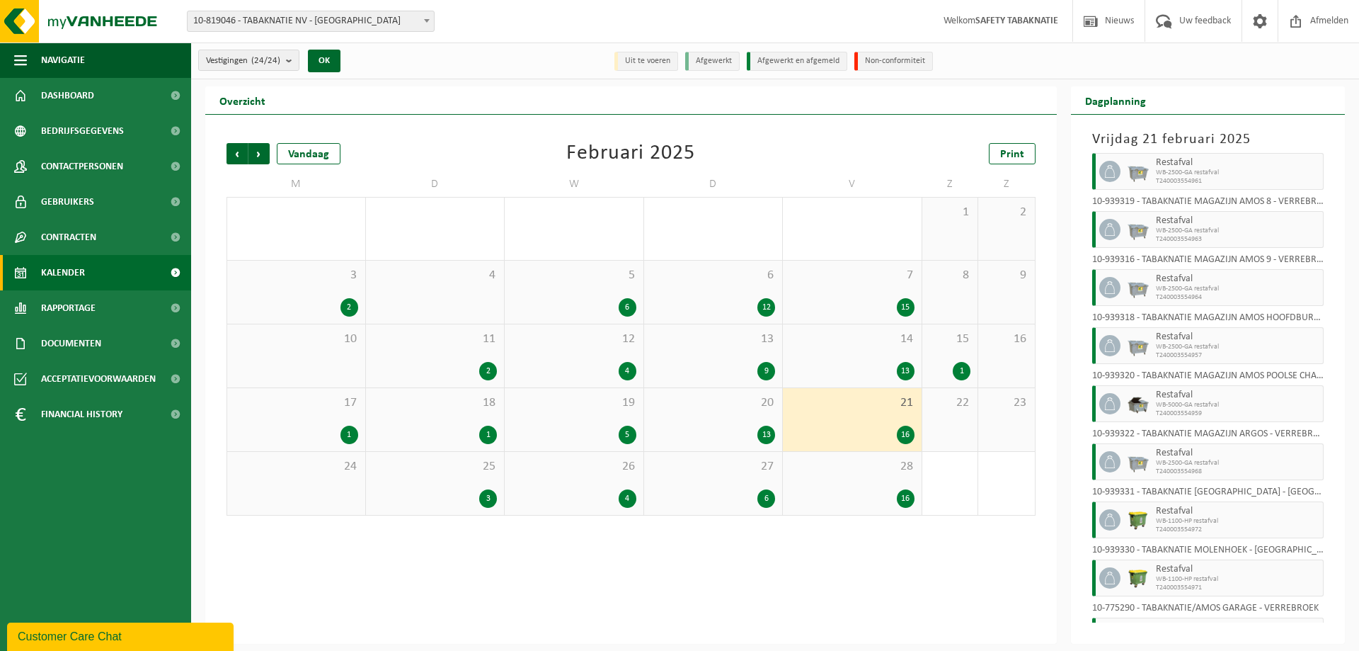
scroll to position [481, 0]
click at [853, 467] on span "28" at bounding box center [852, 467] width 125 height 16
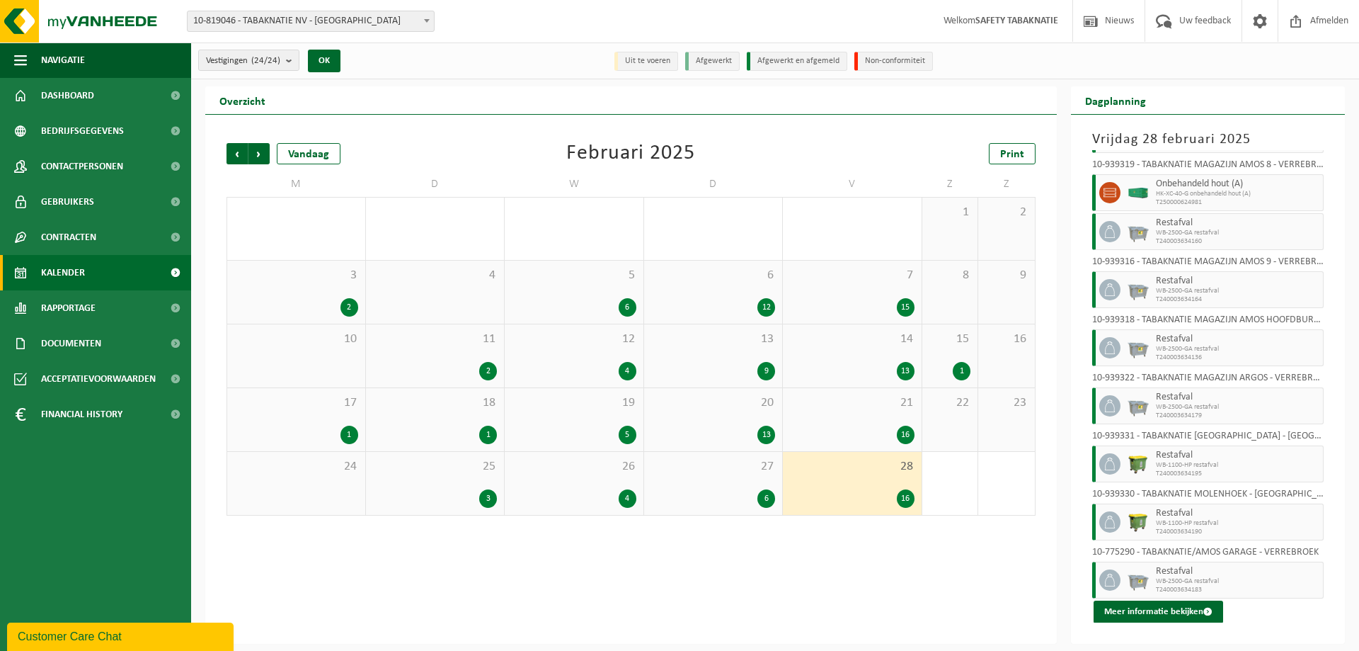
scroll to position [391, 0]
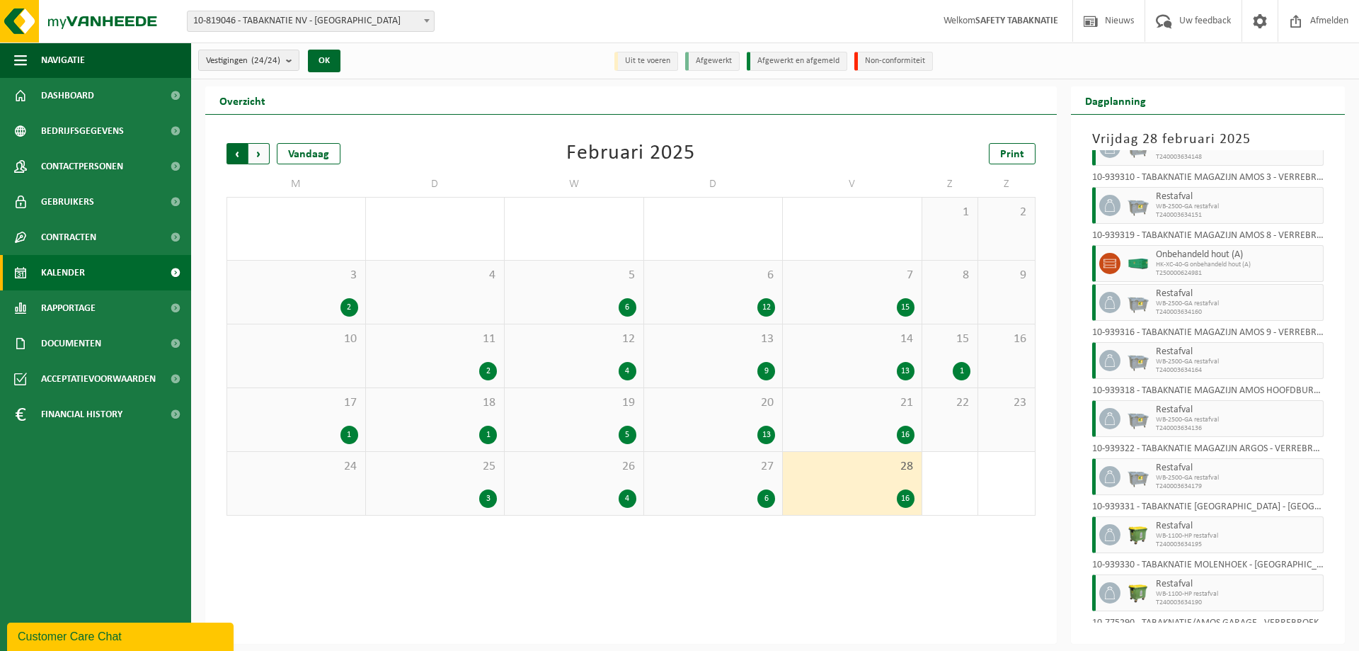
click at [254, 159] on span "Volgende" at bounding box center [258, 153] width 21 height 21
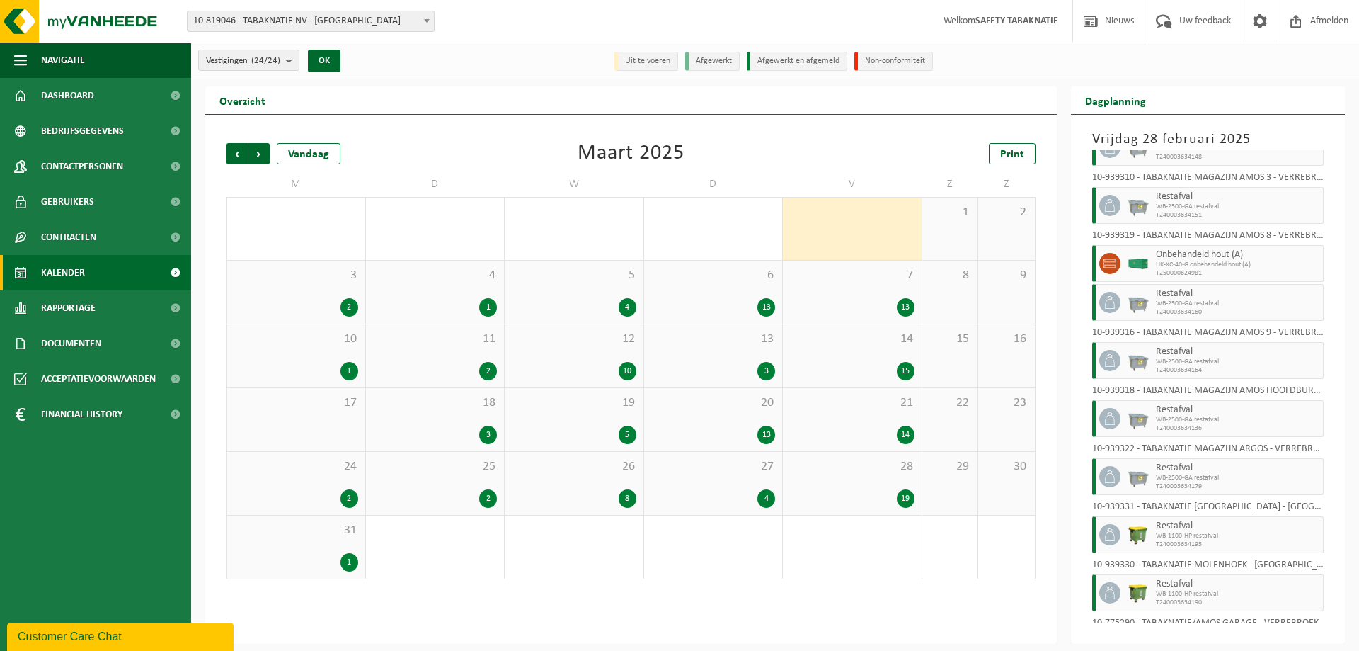
click at [254, 159] on span "Volgende" at bounding box center [258, 153] width 21 height 21
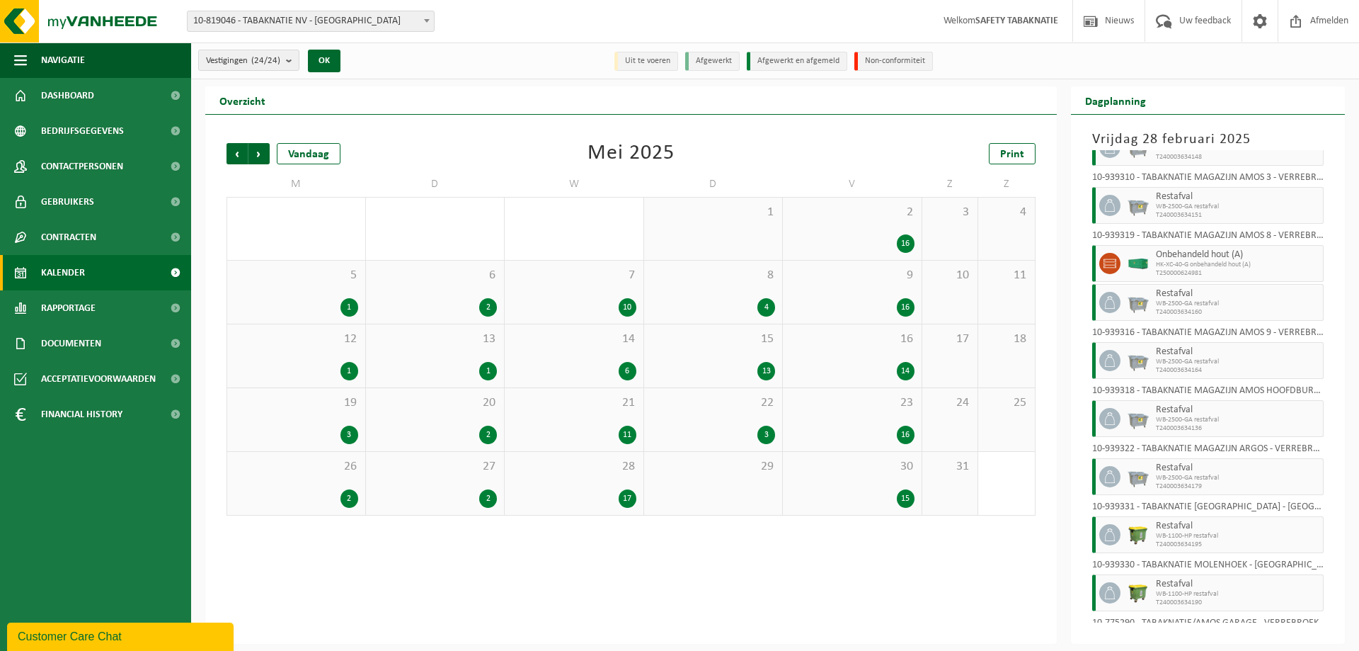
click at [254, 159] on span "Volgende" at bounding box center [258, 153] width 21 height 21
